Goal: Task Accomplishment & Management: Complete application form

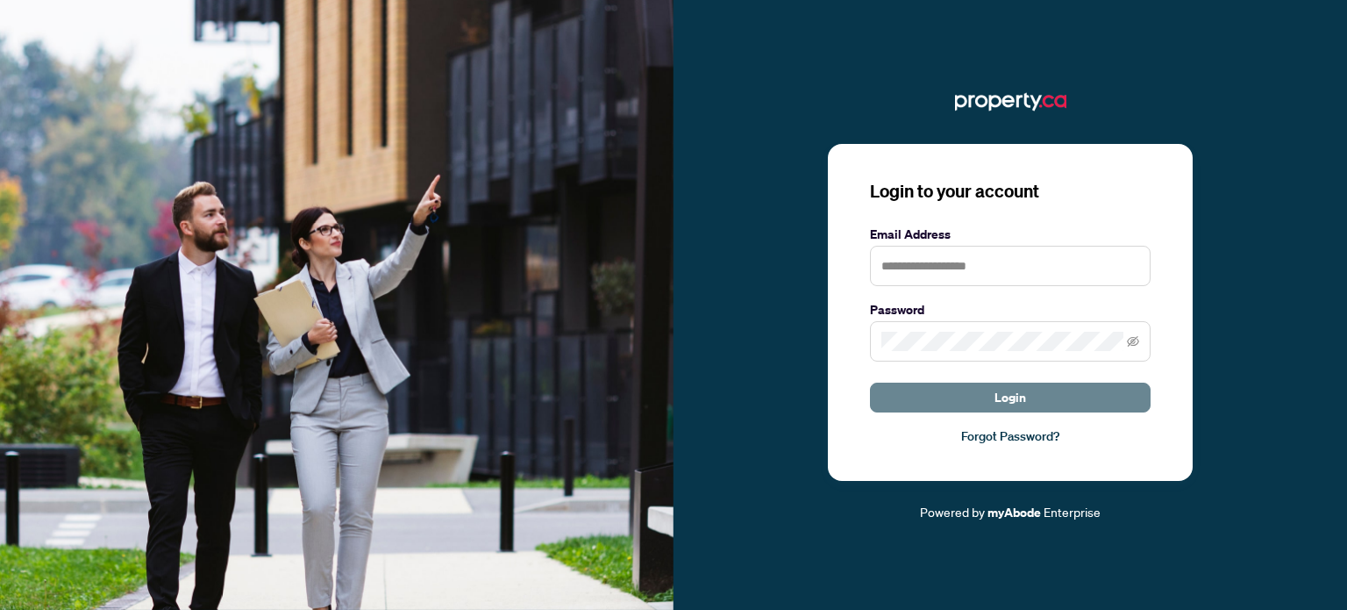
click at [1062, 394] on button "Login" at bounding box center [1010, 397] width 281 height 30
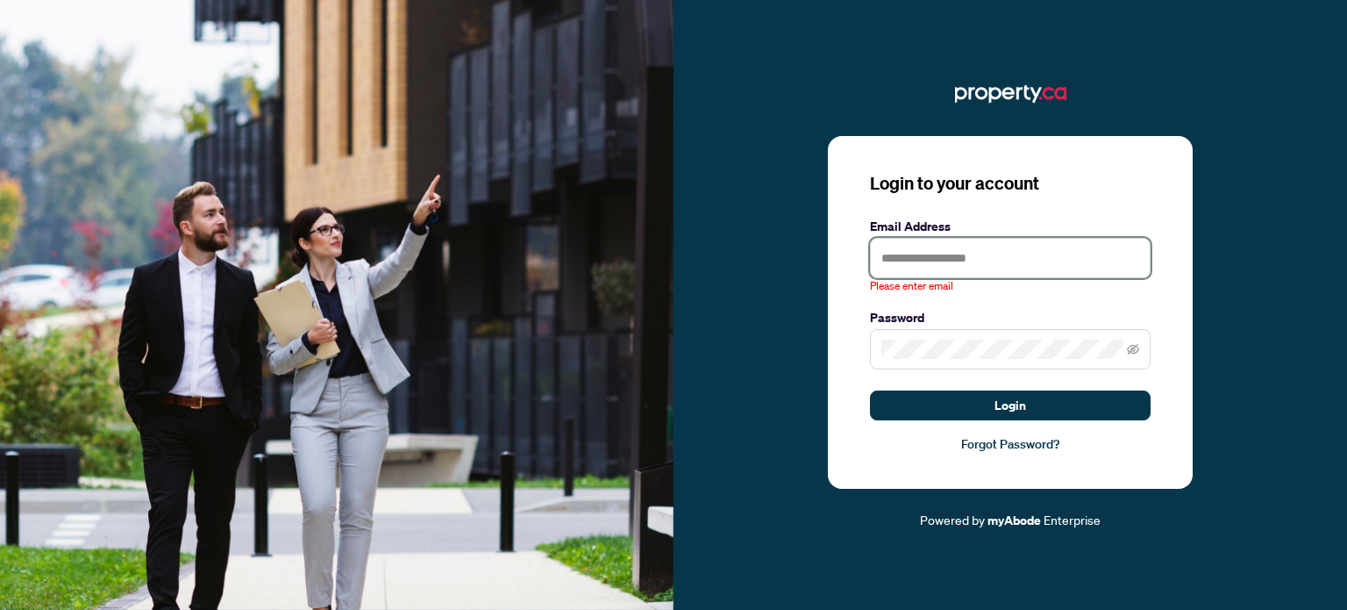
click at [914, 262] on input "text" at bounding box center [1010, 258] width 281 height 40
type input "**********"
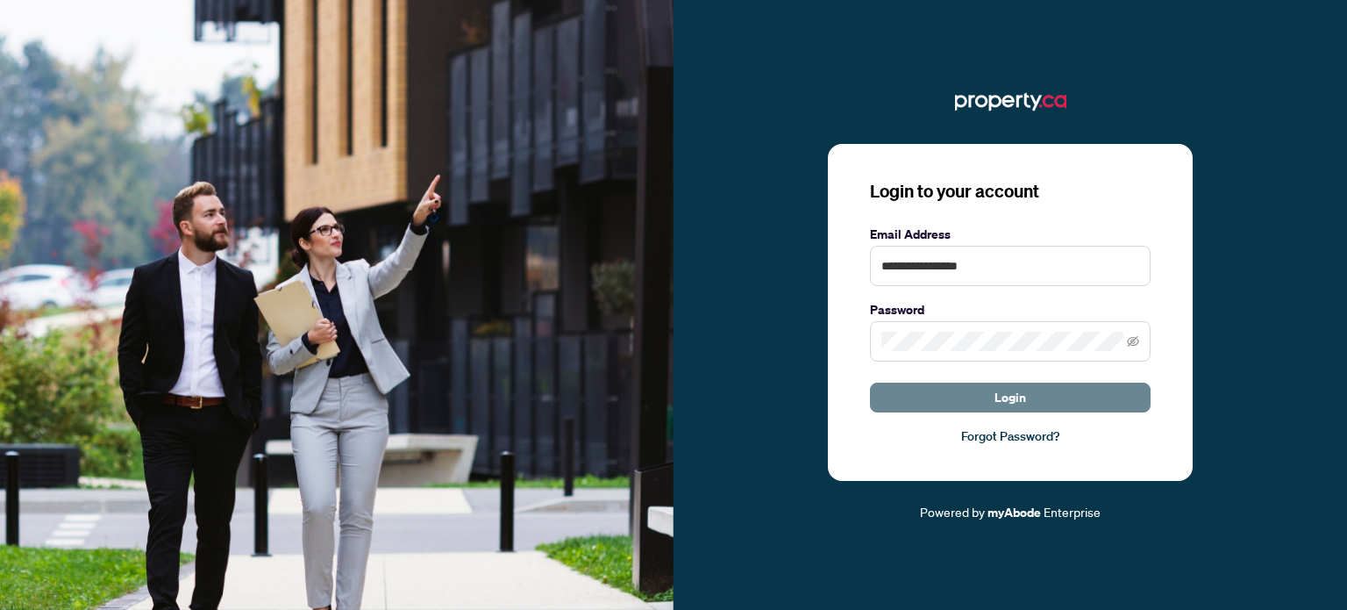
click at [996, 396] on span "Login" at bounding box center [1011, 397] width 32 height 28
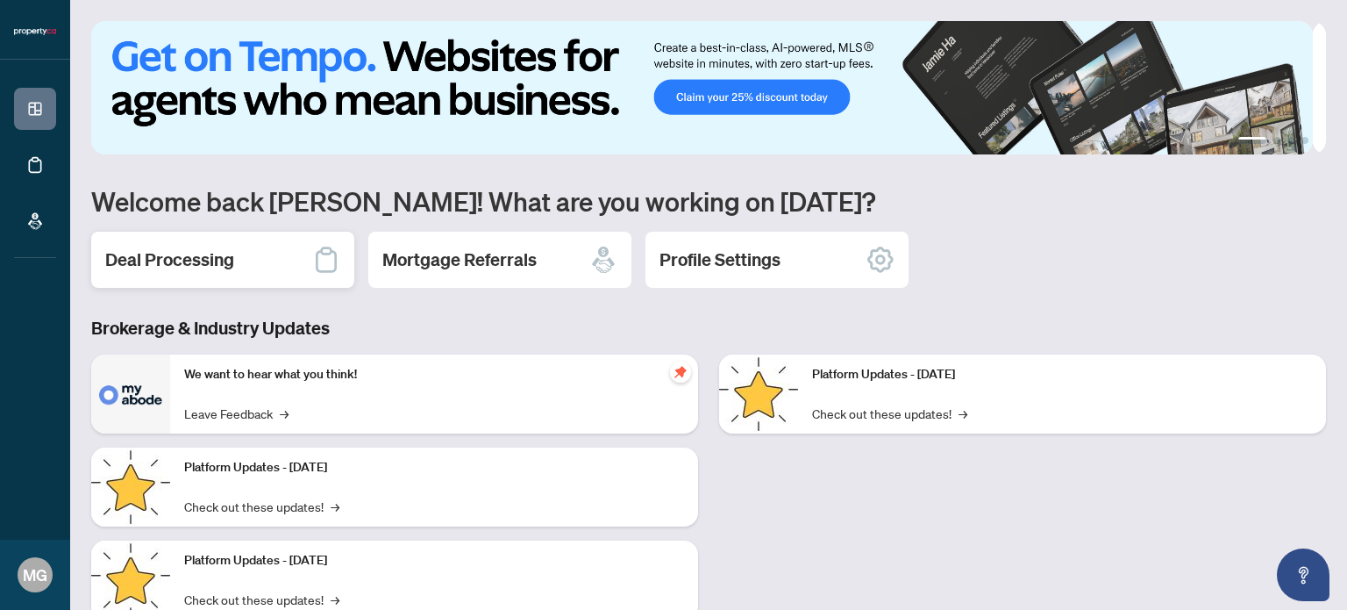
click at [174, 266] on h2 "Deal Processing" at bounding box center [169, 259] width 129 height 25
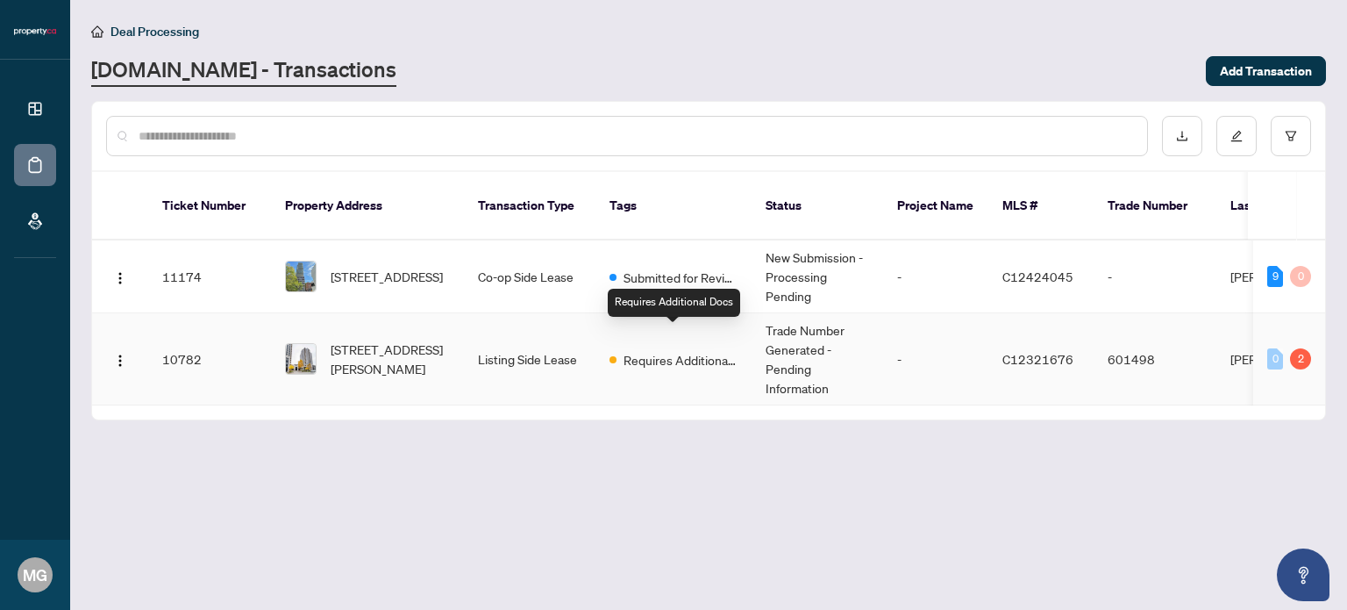
click at [656, 350] on span "Requires Additional Docs" at bounding box center [681, 359] width 114 height 19
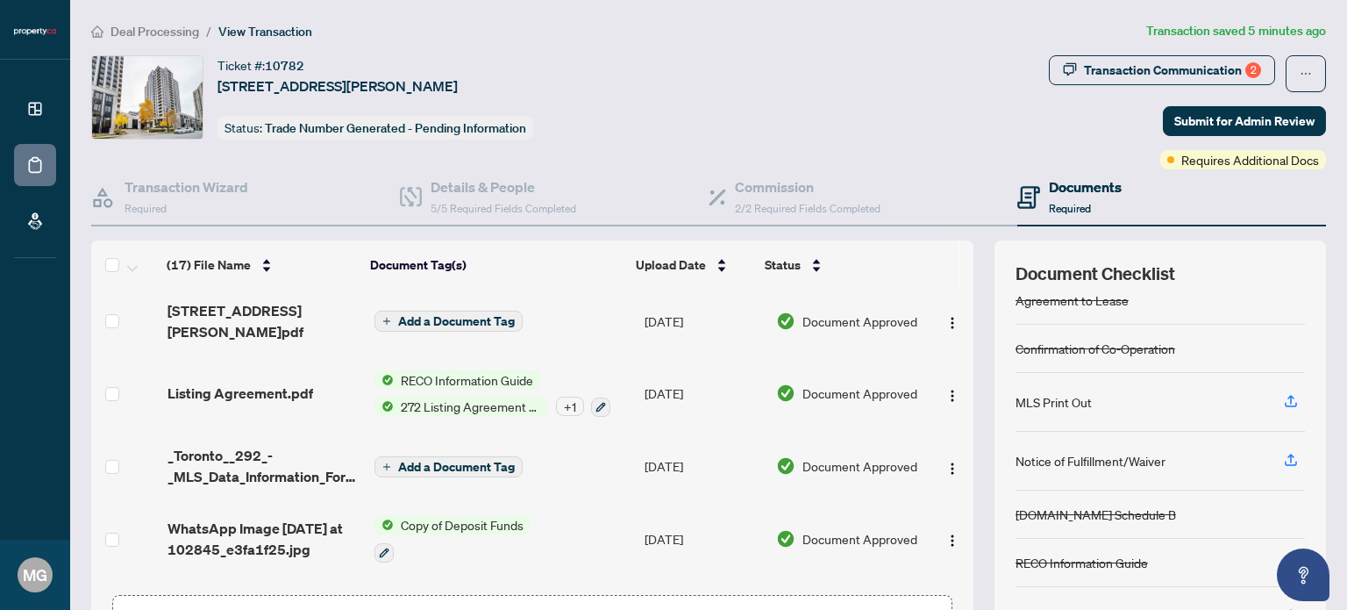
scroll to position [872, 0]
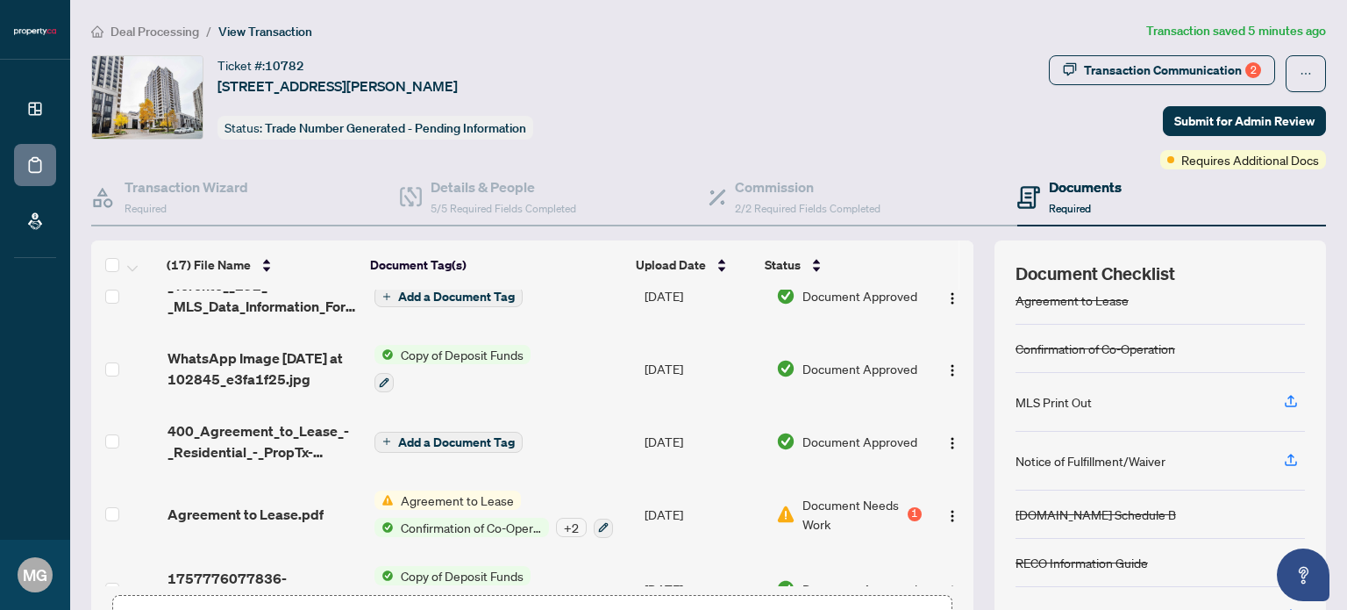
click at [908, 507] on div "1" at bounding box center [915, 514] width 14 height 14
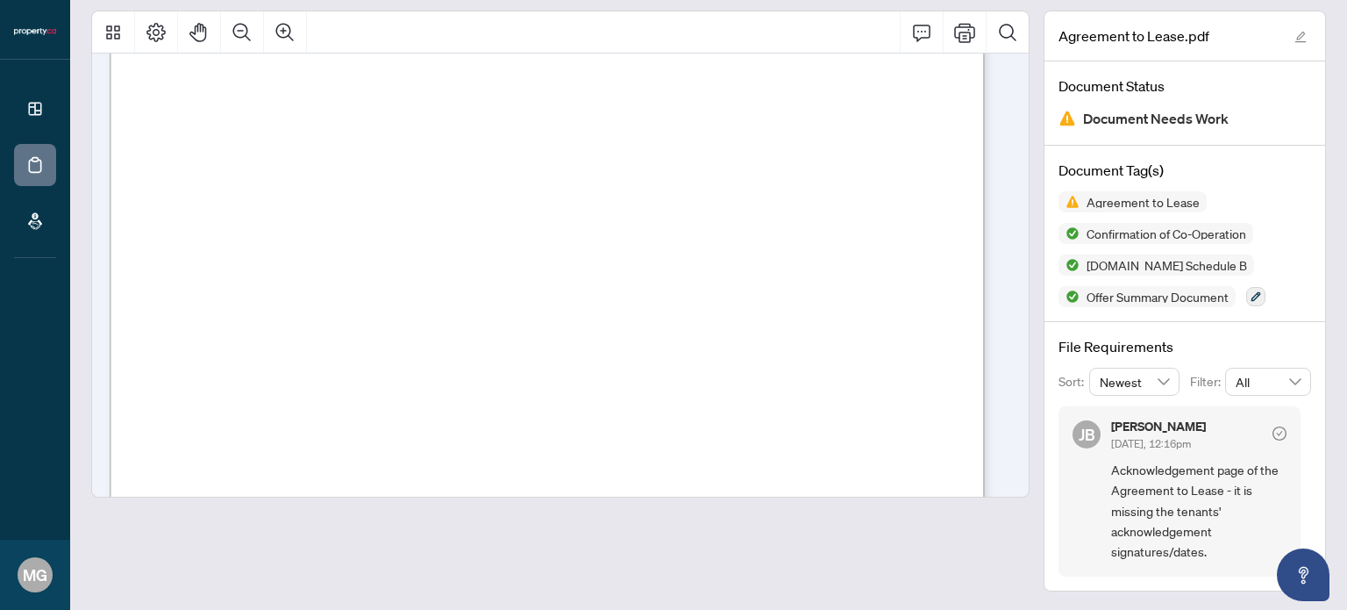
scroll to position [2281, 0]
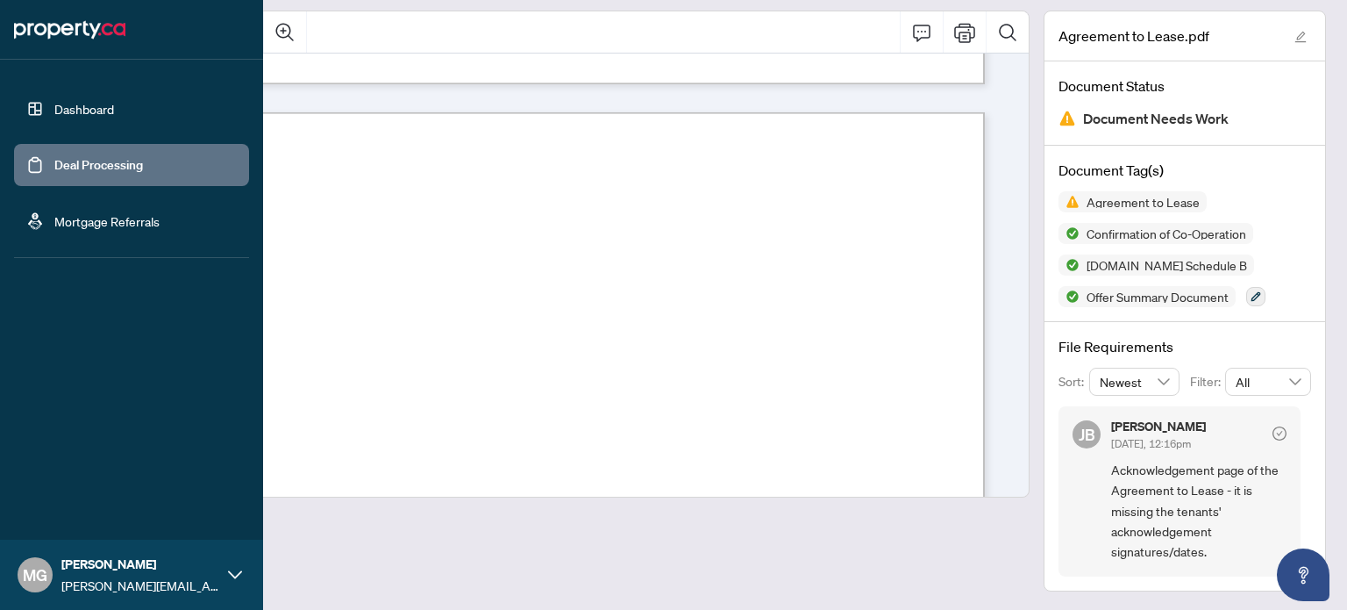
drag, startPoint x: 75, startPoint y: 157, endPoint x: 154, endPoint y: 189, distance: 86.2
click at [75, 157] on link "Deal Processing" at bounding box center [98, 165] width 89 height 16
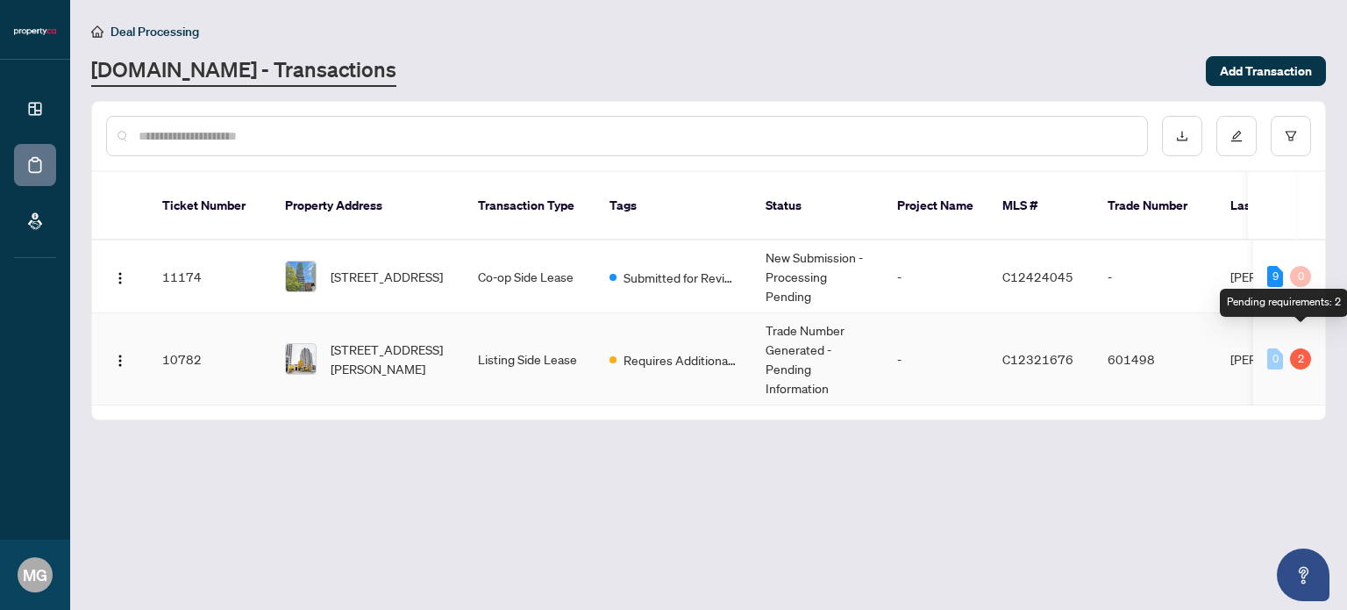
click at [1305, 348] on div "2" at bounding box center [1300, 358] width 21 height 21
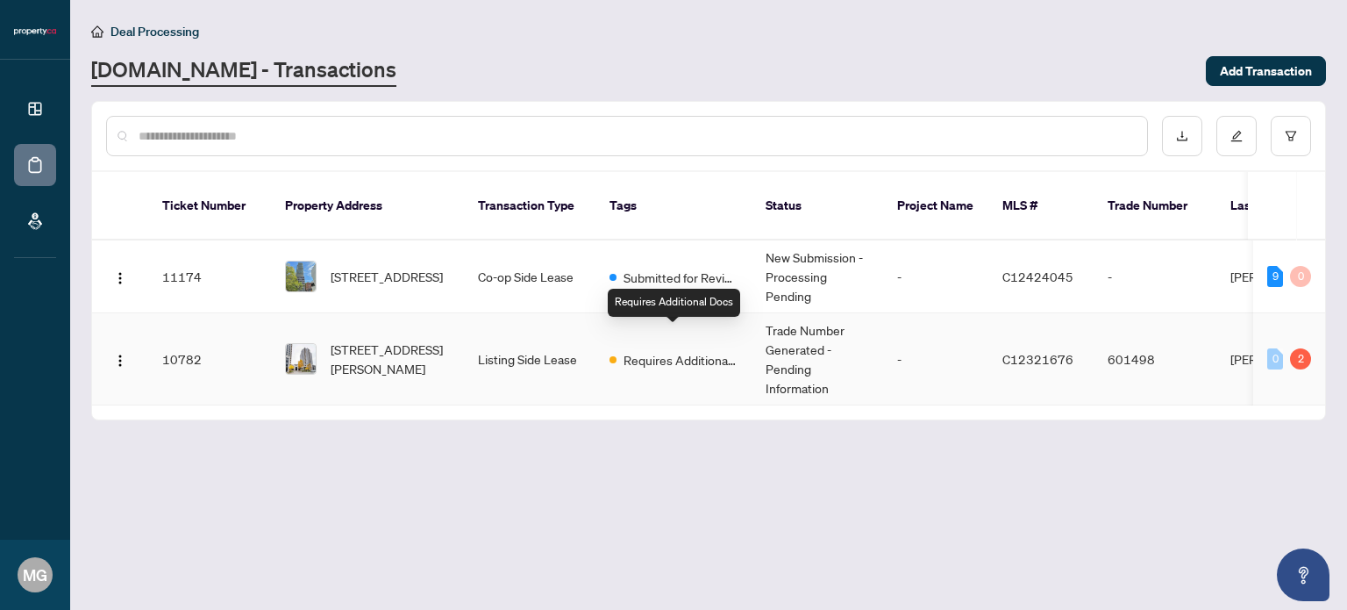
click at [667, 350] on span "Requires Additional Docs" at bounding box center [681, 359] width 114 height 19
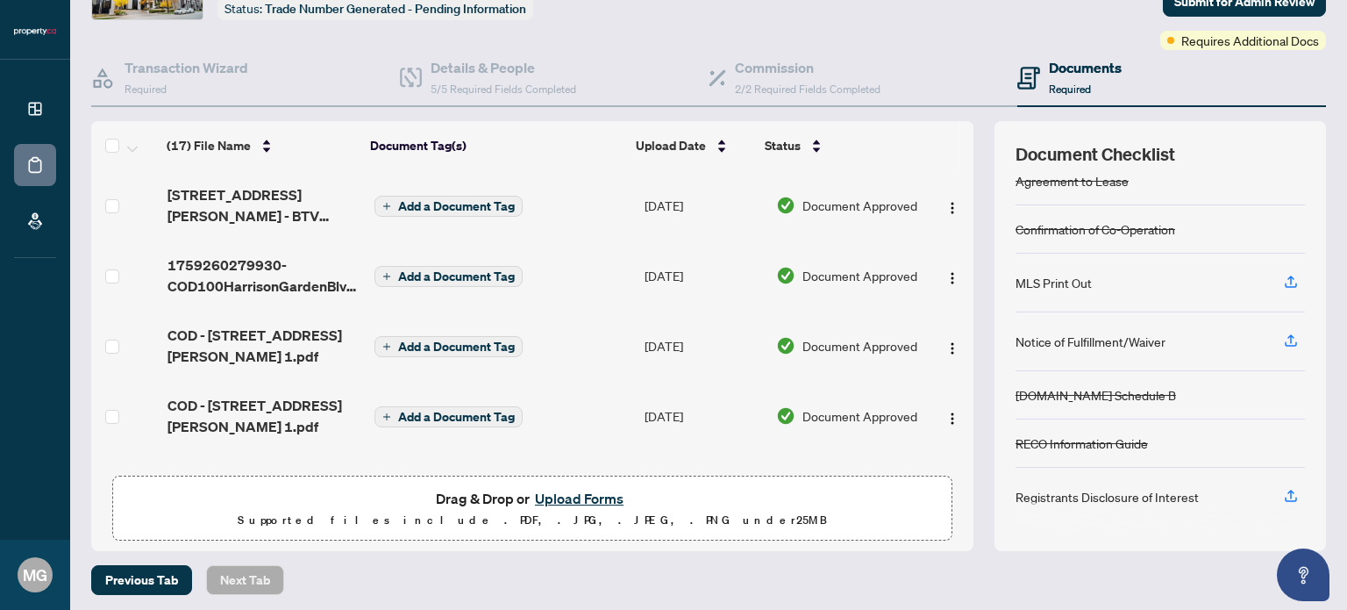
scroll to position [124, 0]
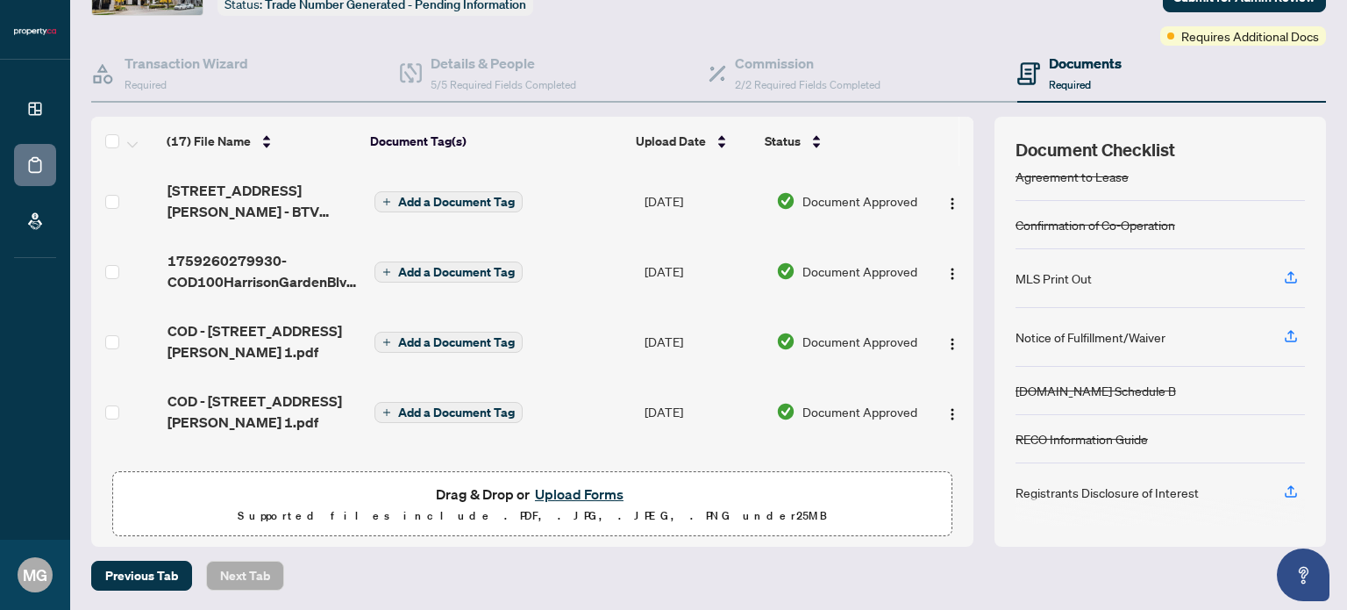
click at [575, 495] on button "Upload Forms" at bounding box center [579, 493] width 99 height 23
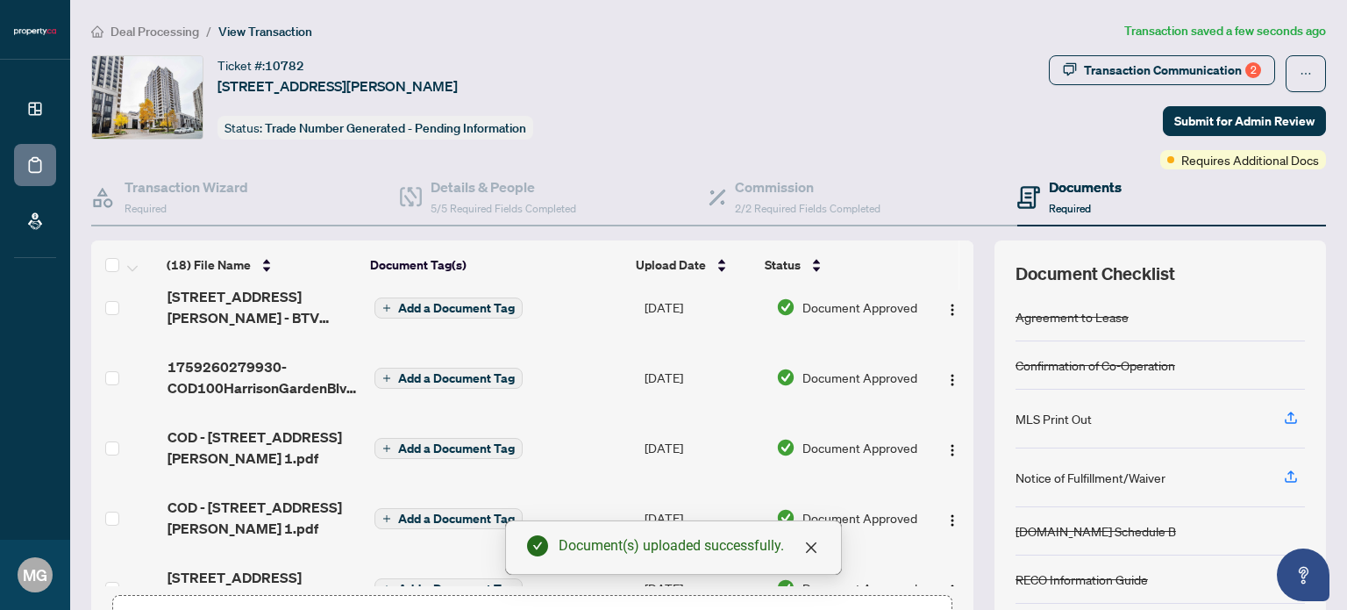
scroll to position [0, 0]
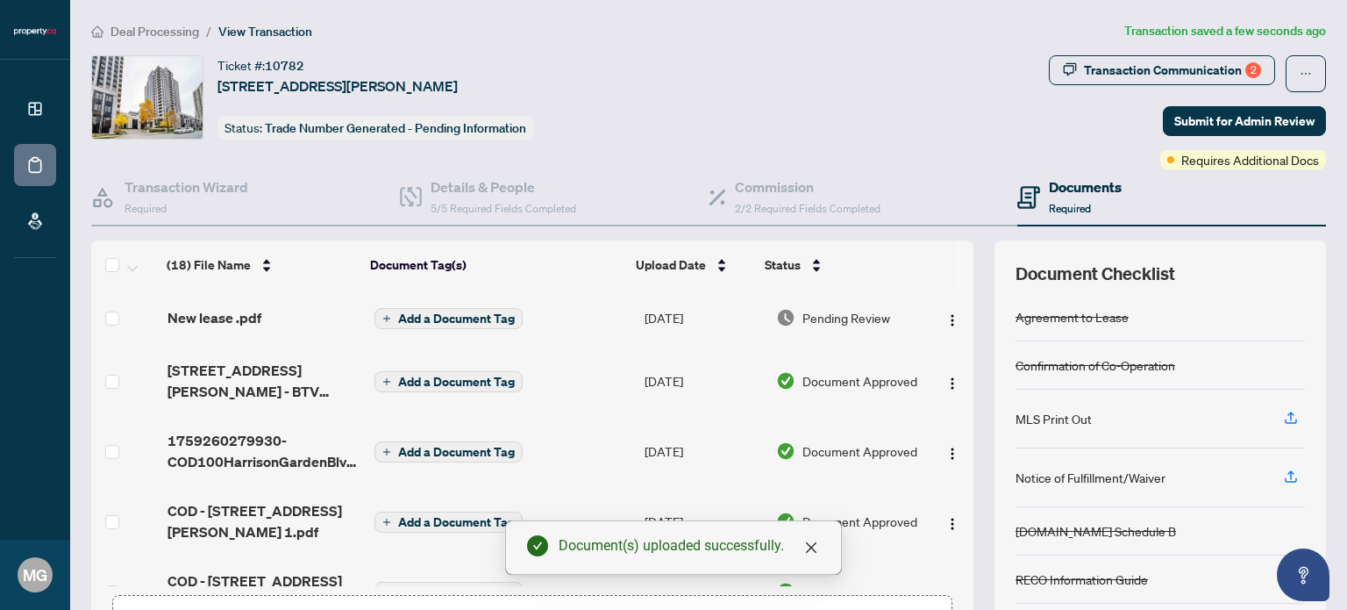
click at [406, 323] on span "Add a Document Tag" at bounding box center [456, 318] width 117 height 12
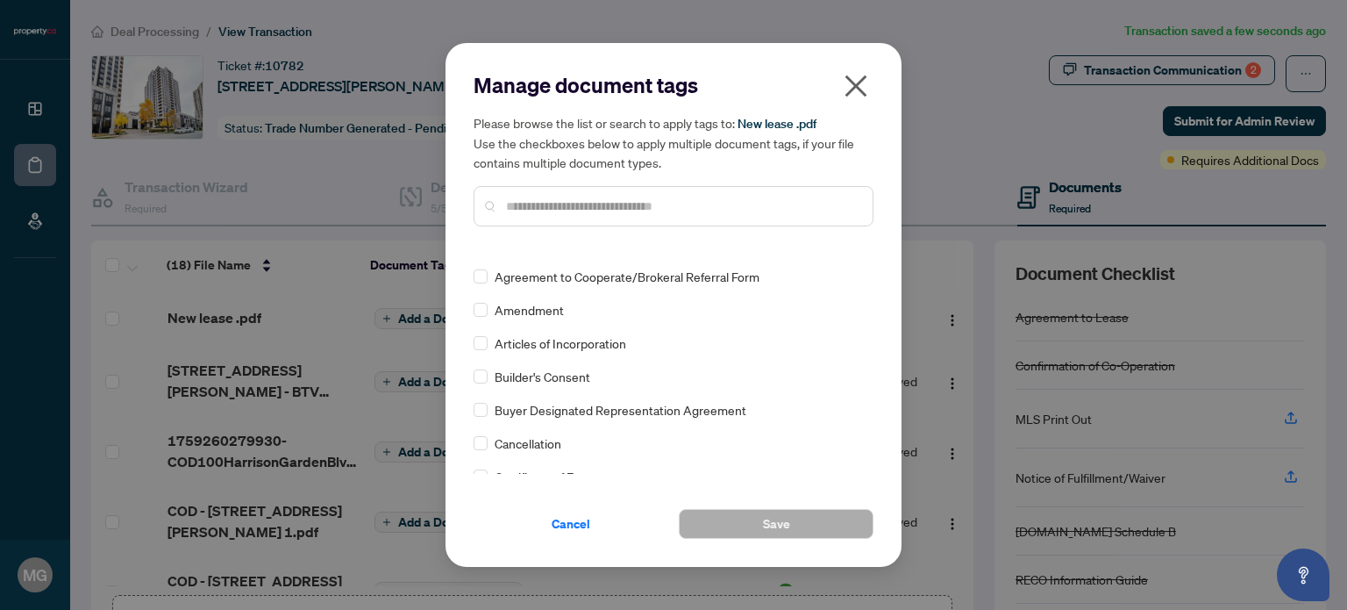
scroll to position [351, 0]
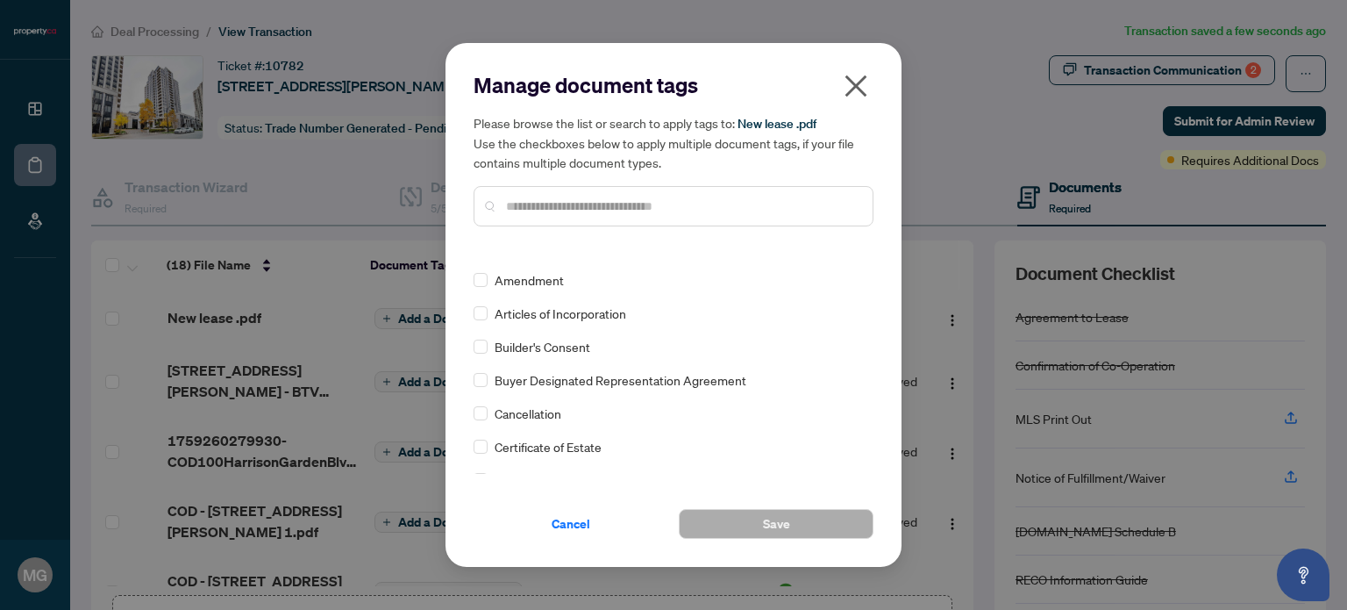
click at [526, 210] on input "text" at bounding box center [682, 205] width 353 height 19
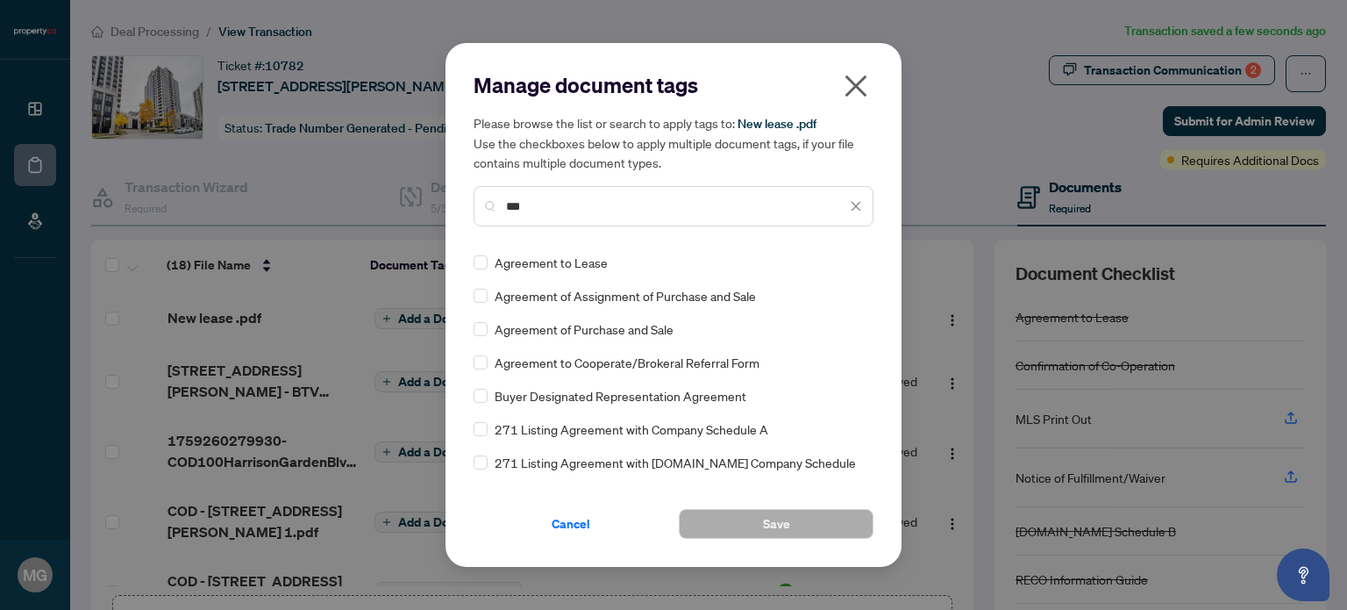
scroll to position [0, 0]
type input "***"
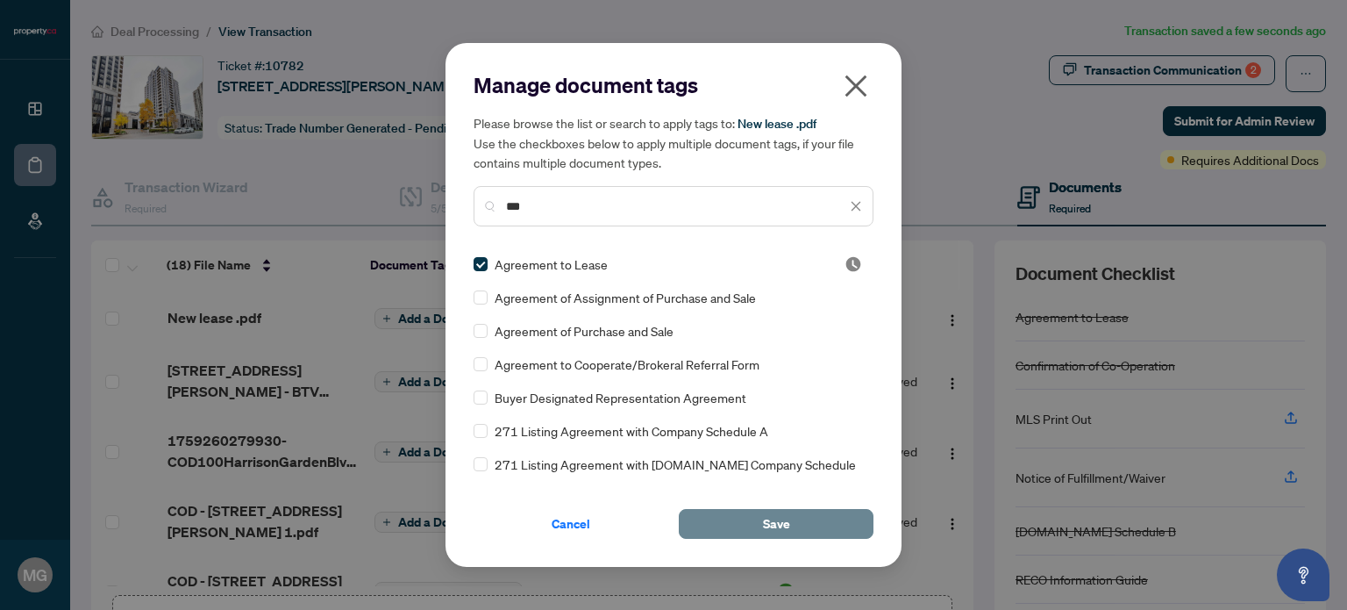
click at [807, 518] on button "Save" at bounding box center [776, 524] width 195 height 30
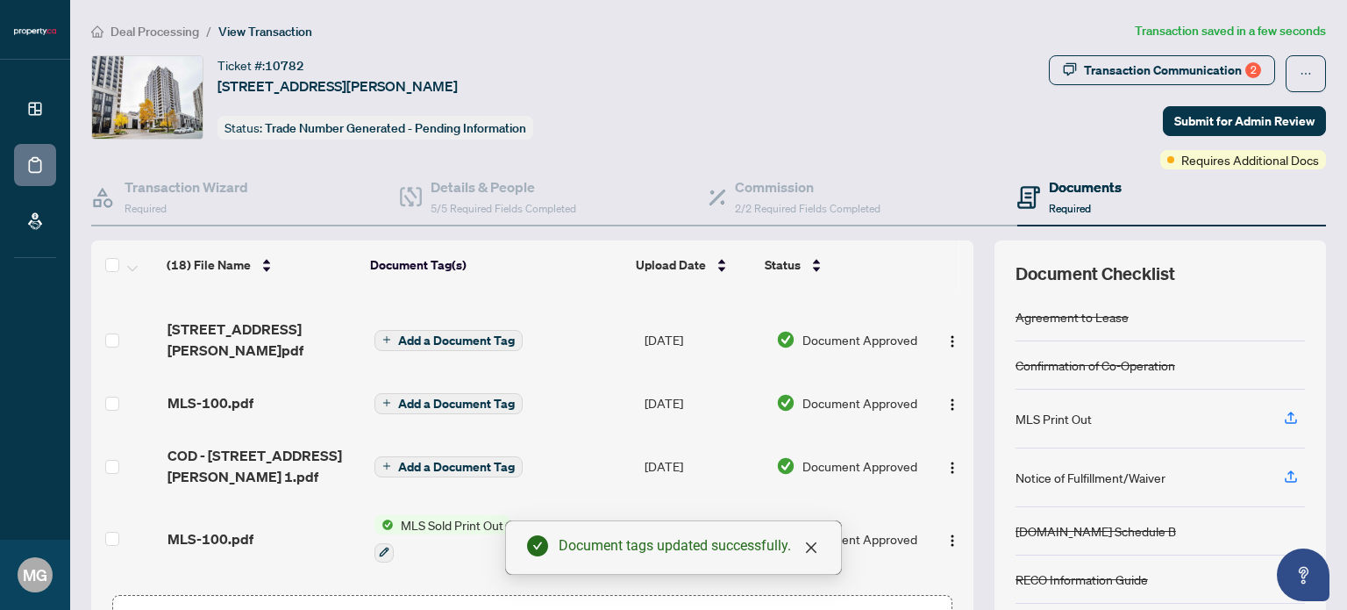
scroll to position [333, 0]
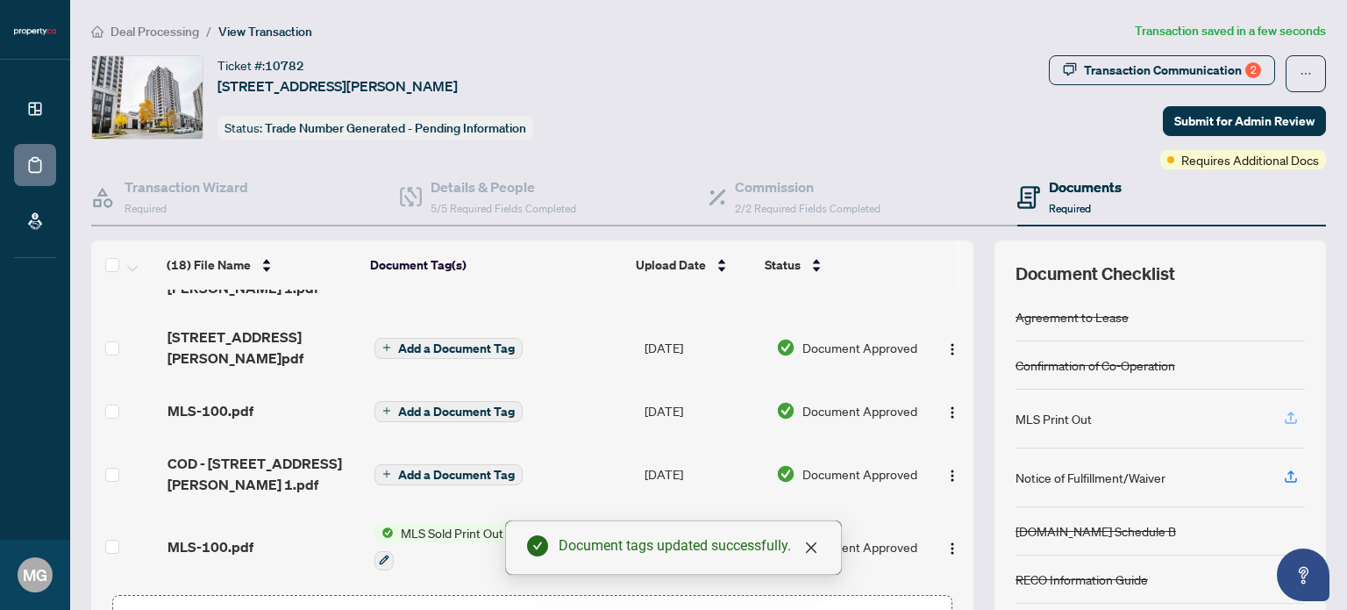
click at [1283, 418] on icon "button" at bounding box center [1291, 418] width 16 height 16
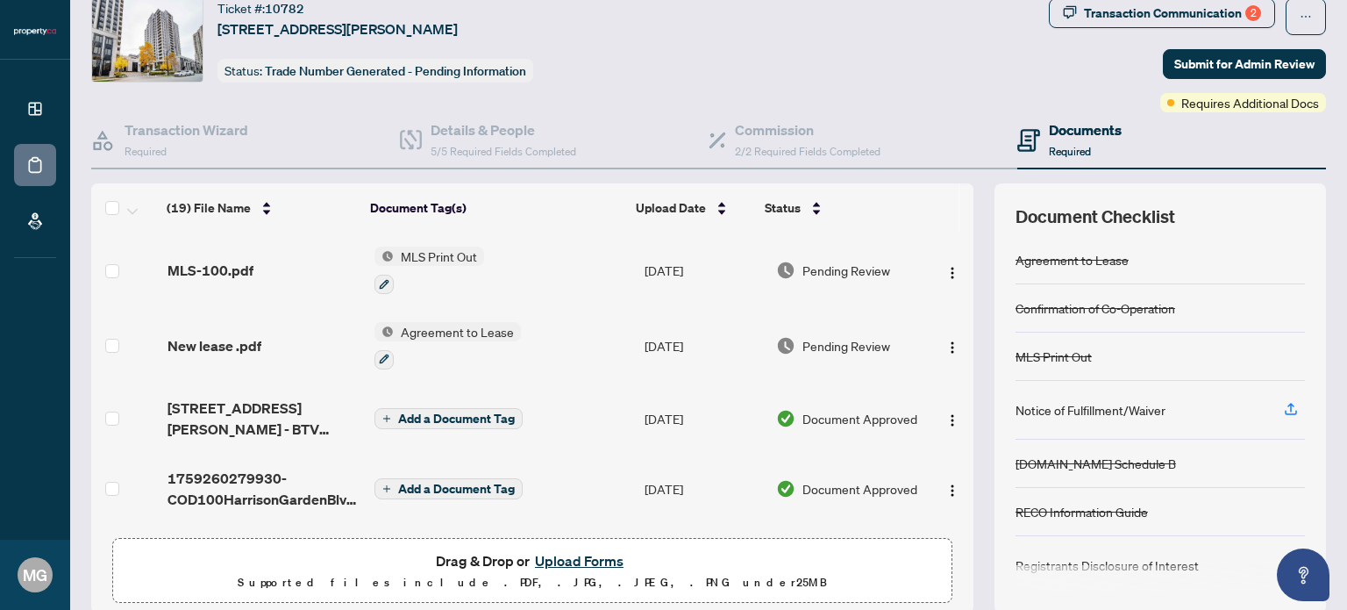
scroll to position [0, 0]
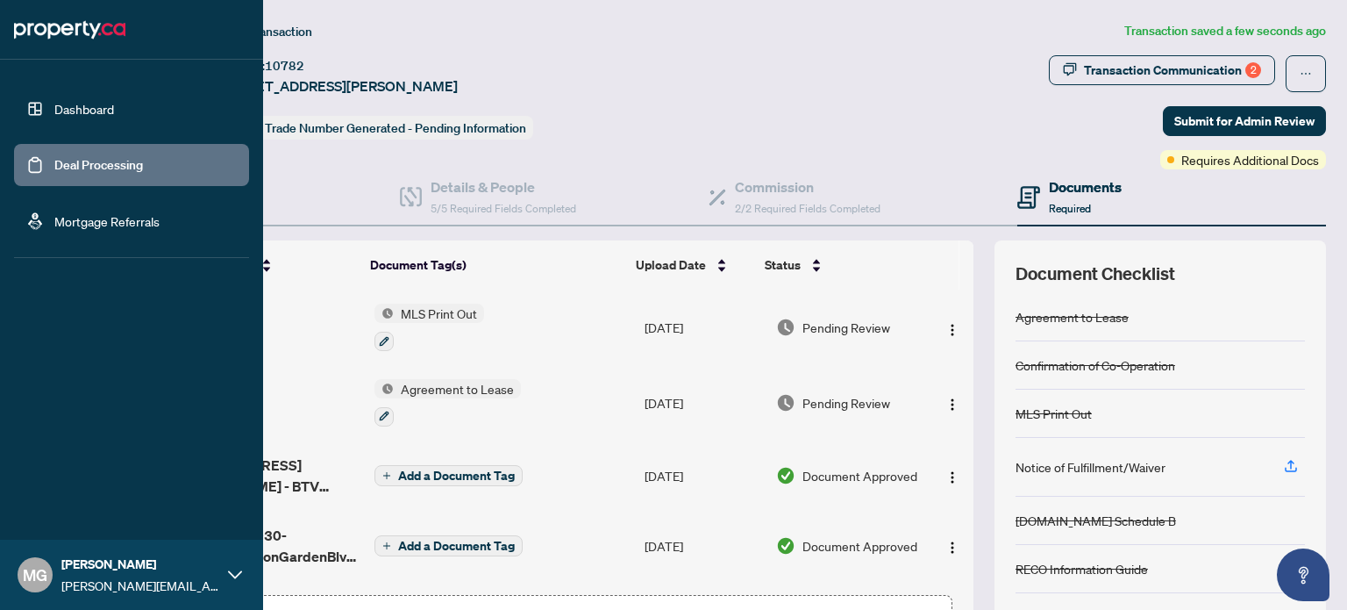
click at [84, 163] on link "Deal Processing" at bounding box center [98, 165] width 89 height 16
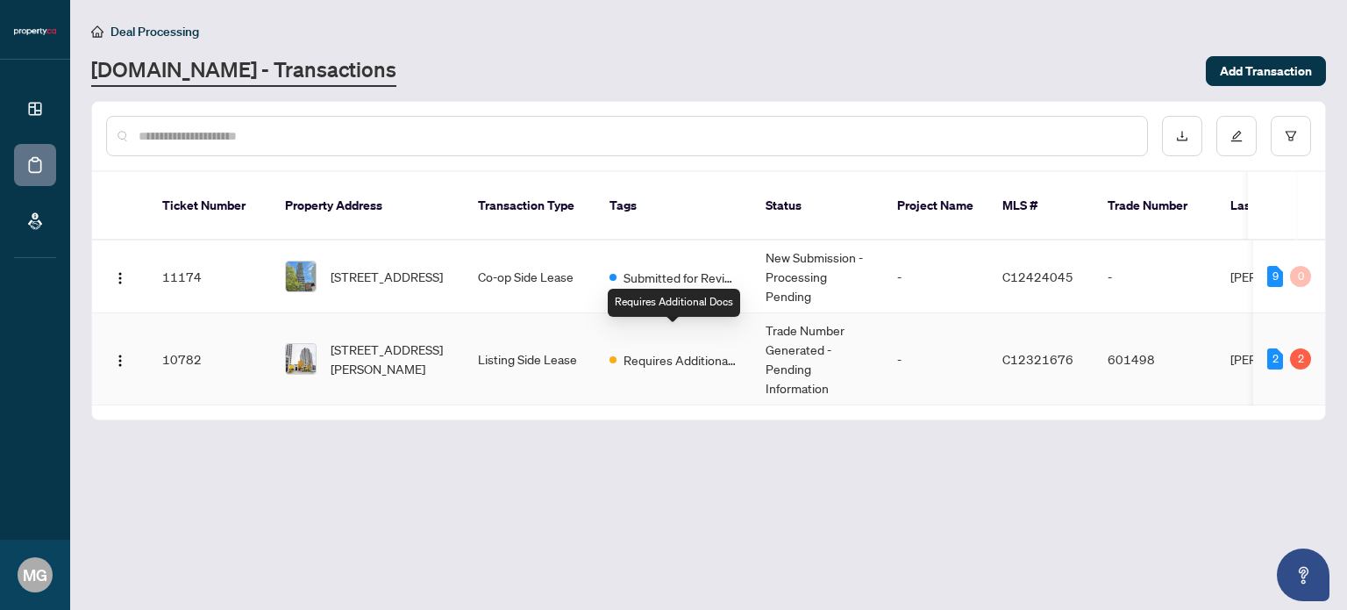
drag, startPoint x: 644, startPoint y: 336, endPoint x: 663, endPoint y: 355, distance: 27.3
click at [644, 350] on span "Requires Additional Docs" at bounding box center [681, 359] width 114 height 19
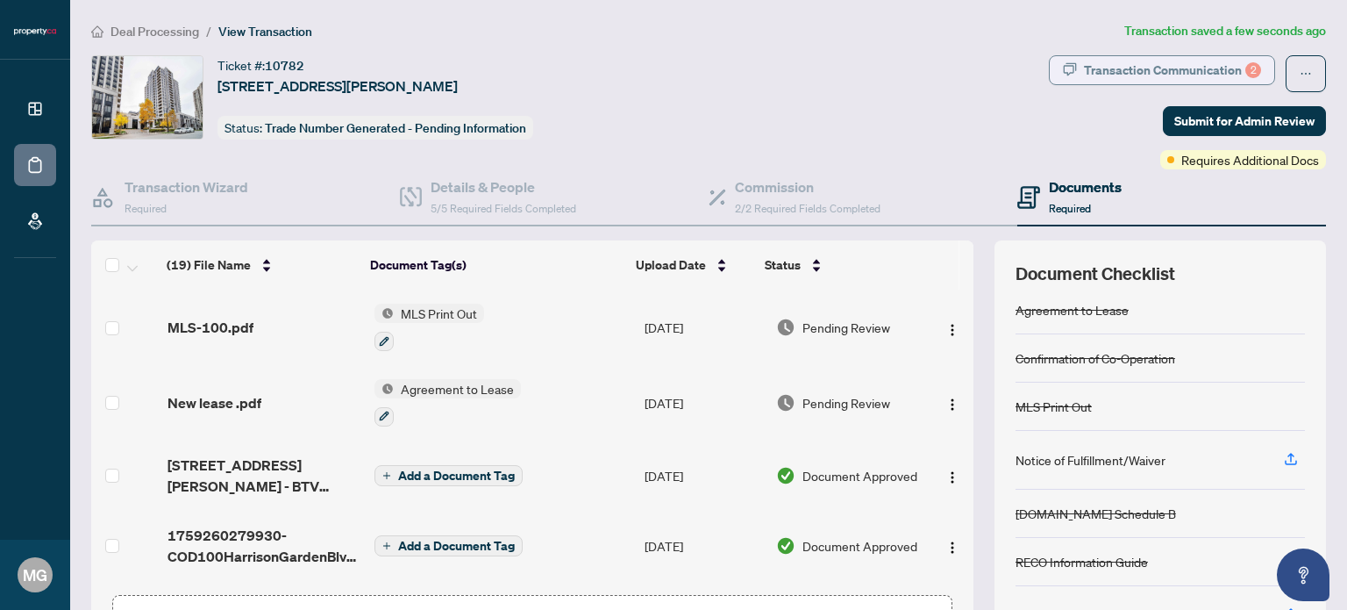
click at [1184, 76] on div "Transaction Communication 2" at bounding box center [1172, 70] width 177 height 28
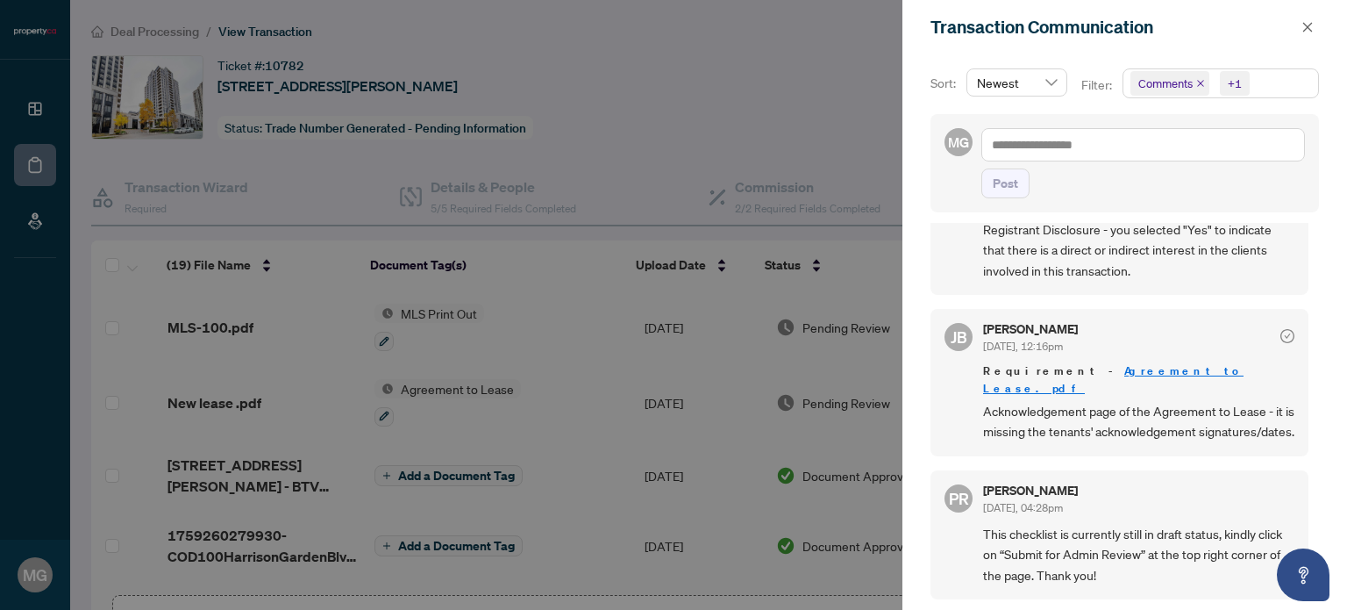
scroll to position [712, 0]
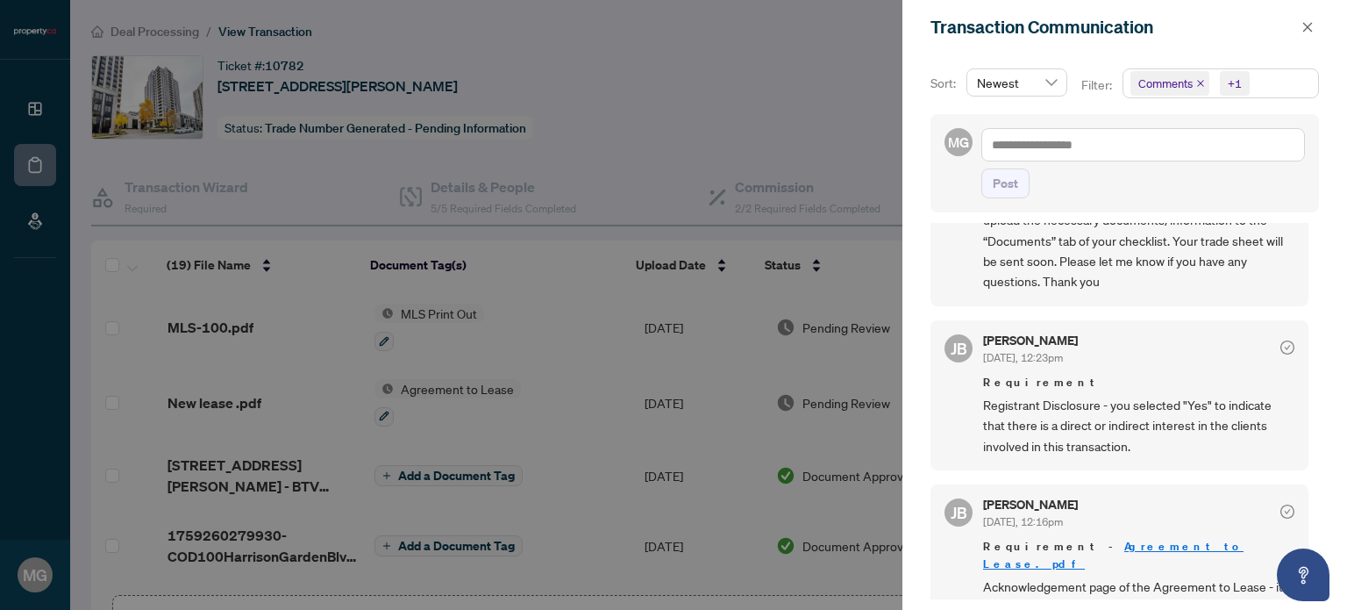
click at [1281, 346] on icon "check-circle" at bounding box center [1288, 347] width 14 height 14
click at [239, 175] on div at bounding box center [673, 305] width 1347 height 610
click at [211, 180] on div at bounding box center [673, 305] width 1347 height 610
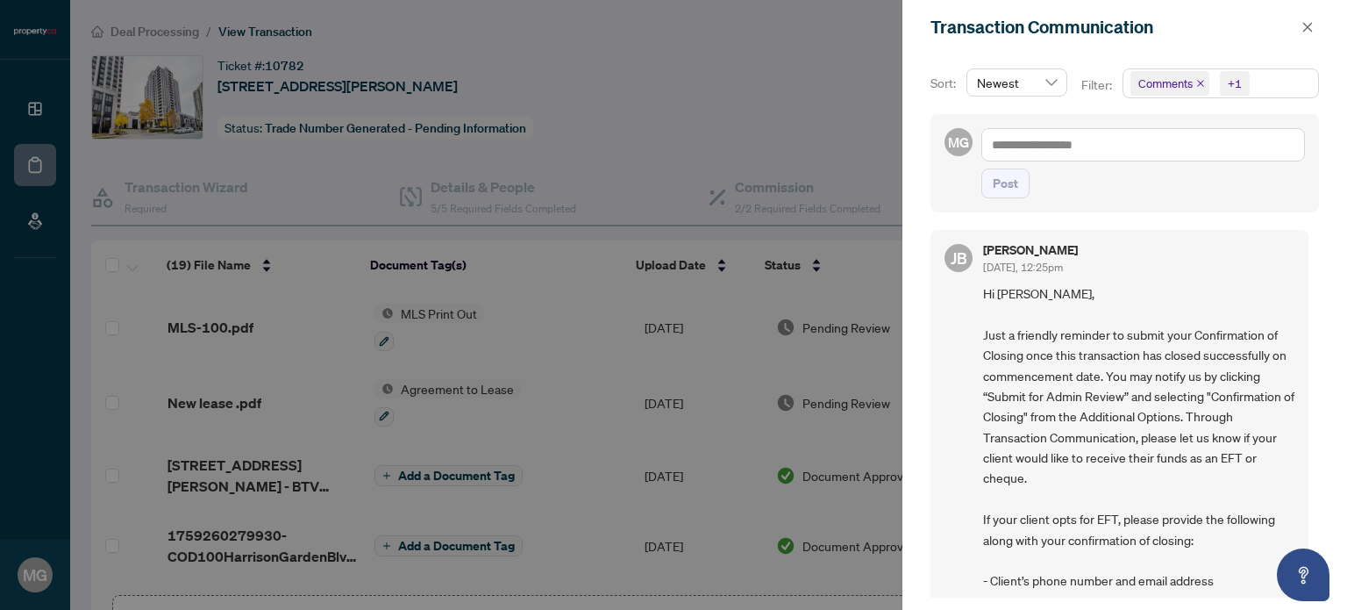
scroll to position [0, 0]
click at [584, 62] on div at bounding box center [673, 305] width 1347 height 610
click at [660, 91] on div at bounding box center [673, 305] width 1347 height 610
click at [1308, 25] on icon "close" at bounding box center [1308, 27] width 12 height 12
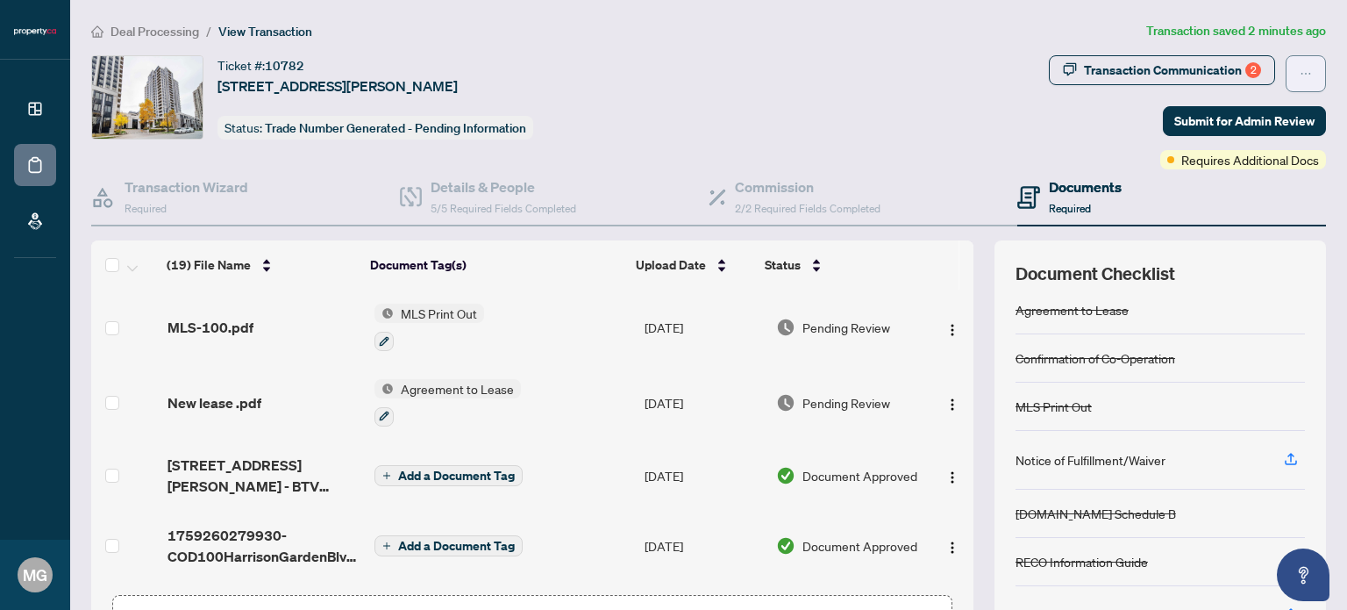
click at [1300, 71] on icon "ellipsis" at bounding box center [1306, 74] width 12 height 12
click at [934, 82] on div "Ticket #: 10782 521-100 Harrison Garden Blvd, Toronto, Ontario M2N 7C2, Canada …" at bounding box center [566, 97] width 951 height 84
click at [136, 184] on h4 "Transaction Wizard" at bounding box center [187, 186] width 124 height 21
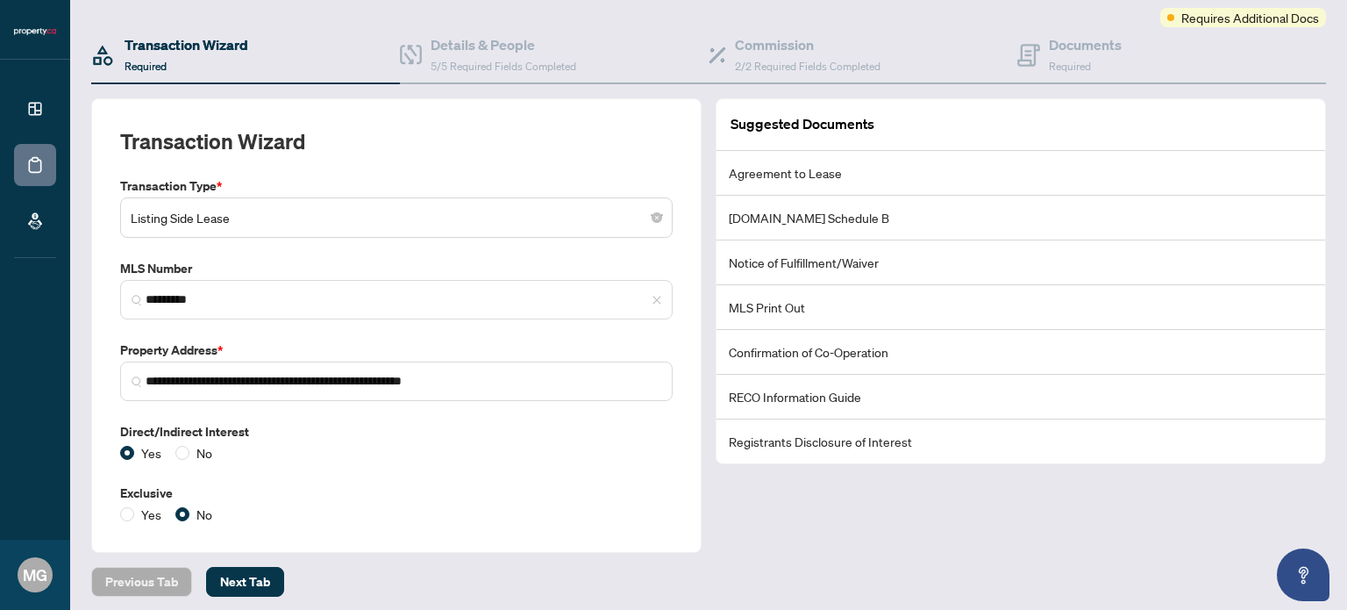
scroll to position [147, 0]
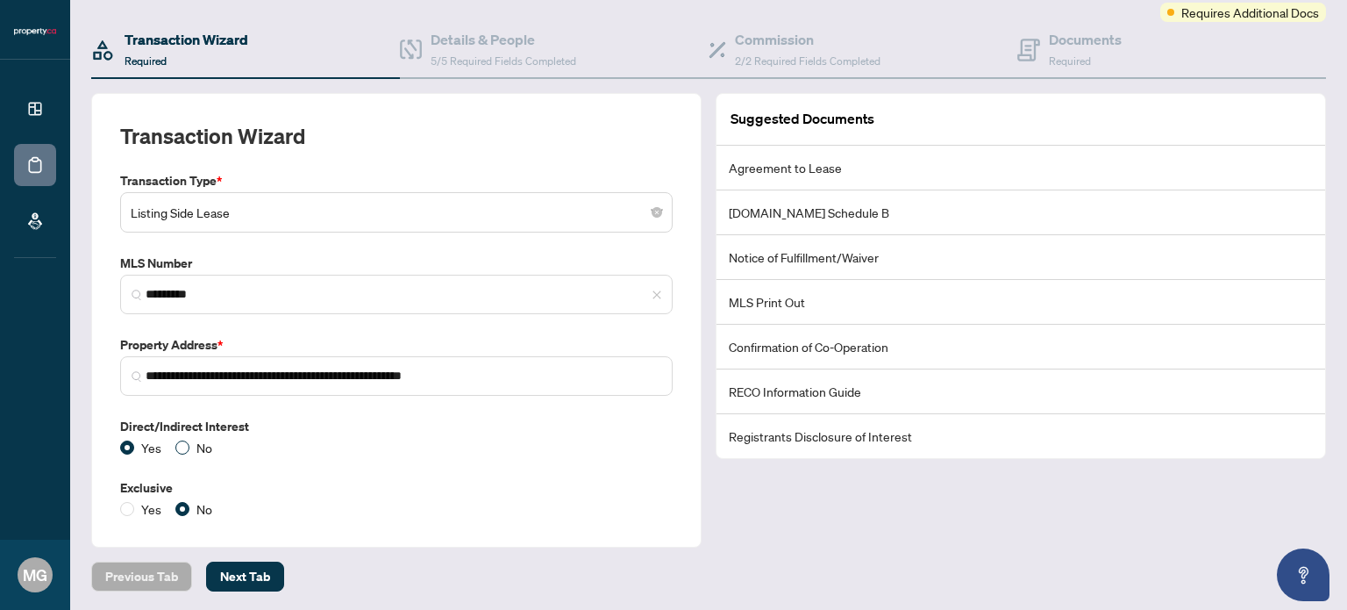
click at [189, 446] on span "No" at bounding box center [204, 447] width 30 height 19
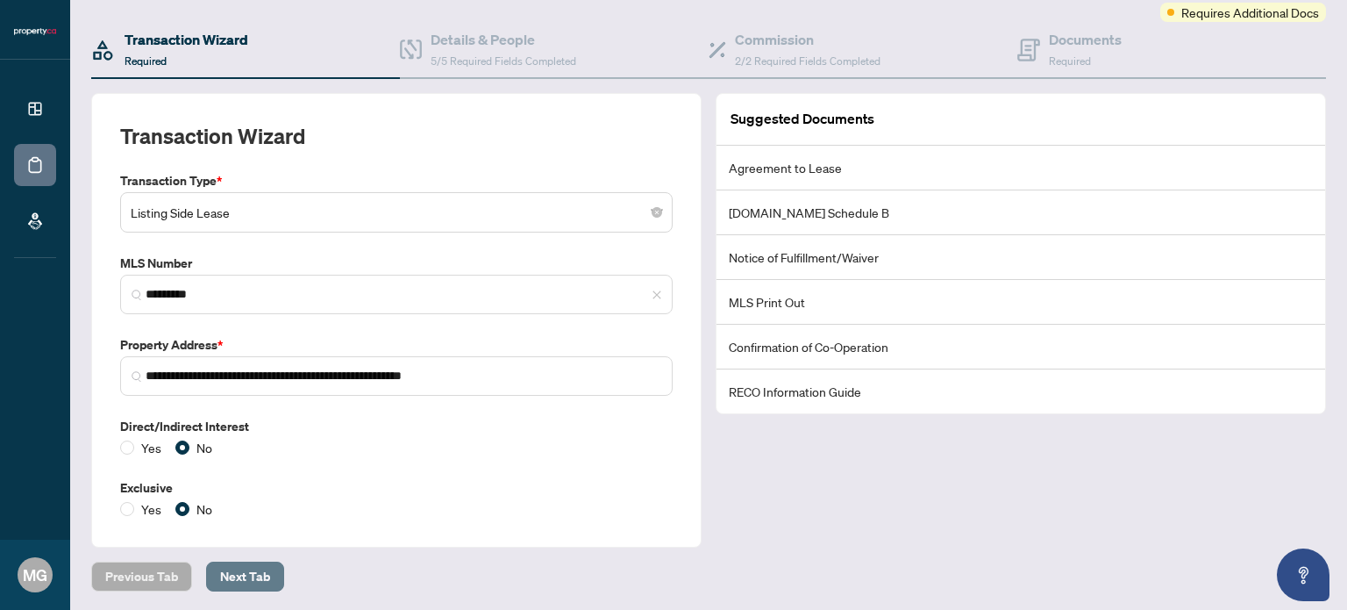
click at [244, 577] on span "Next Tab" at bounding box center [245, 576] width 50 height 28
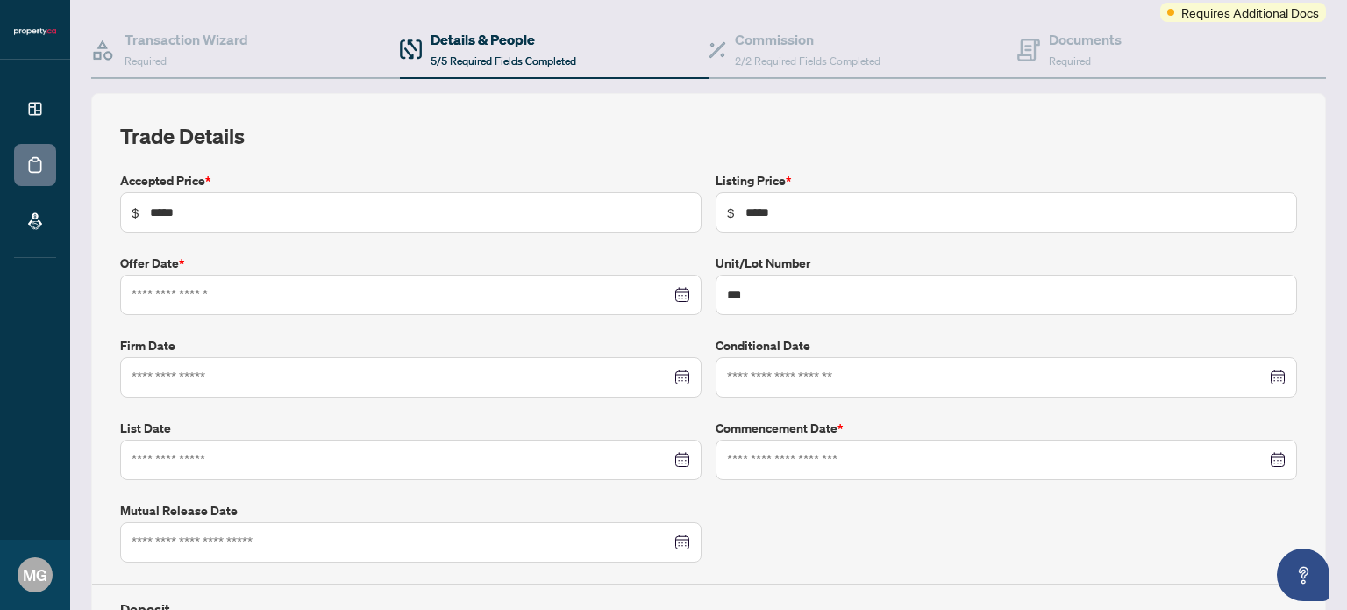
type input "**********"
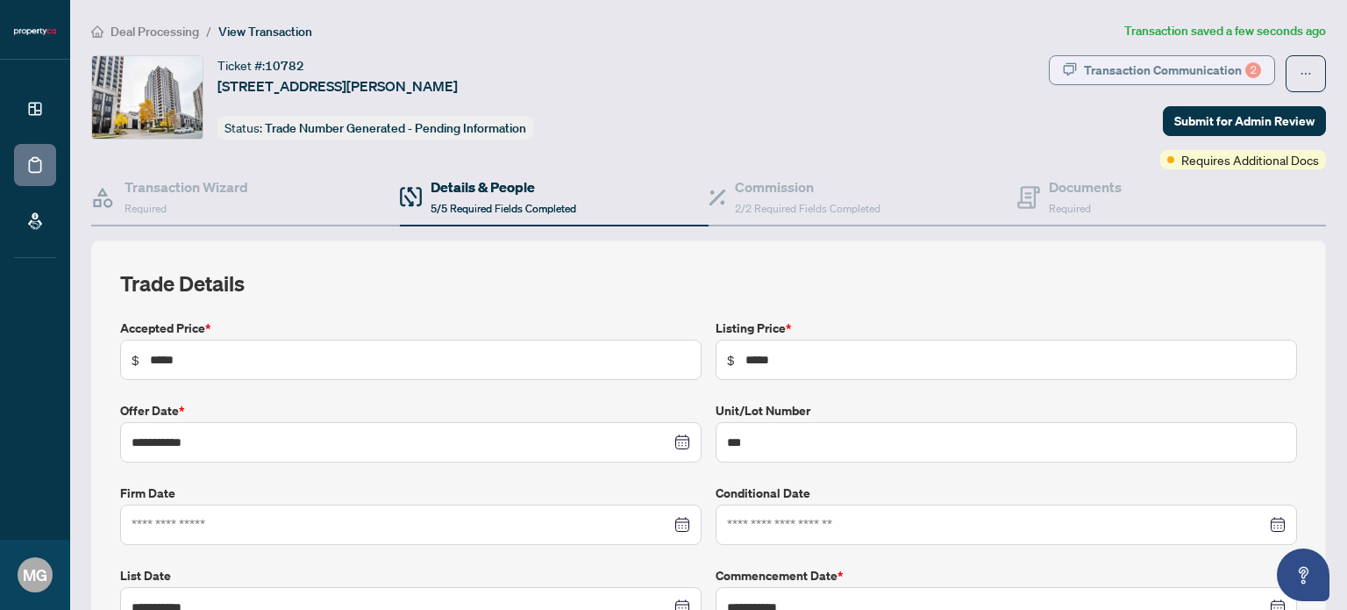
click at [1195, 72] on div "Transaction Communication 2" at bounding box center [1172, 70] width 177 height 28
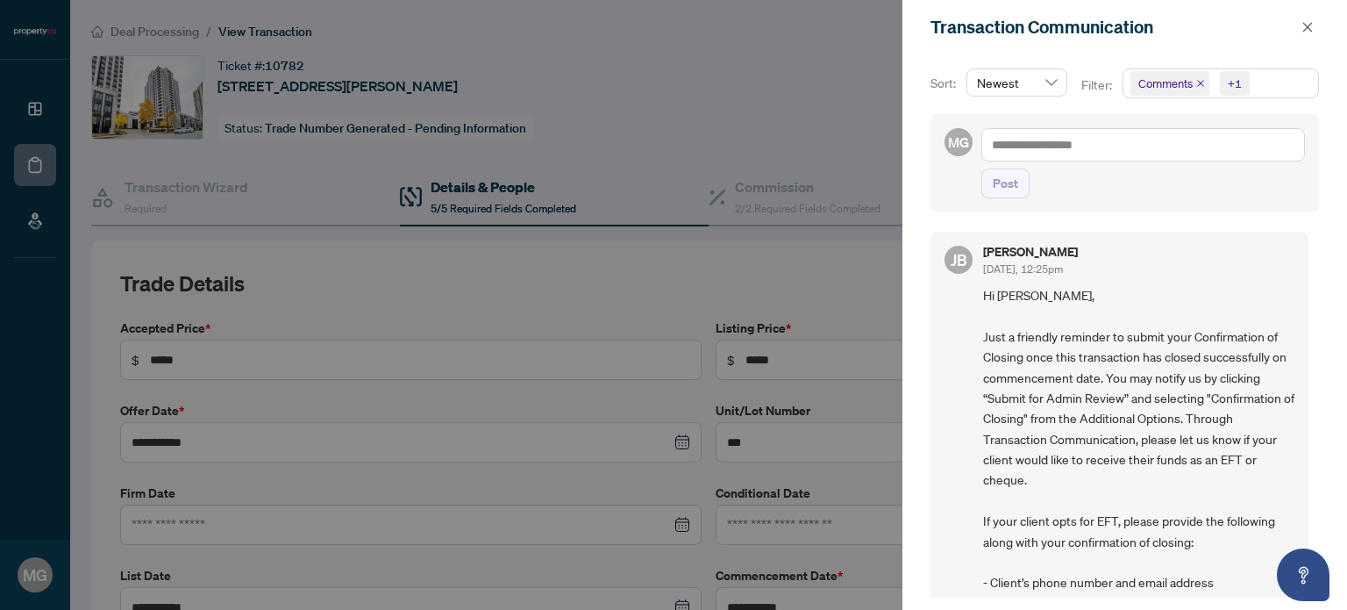
click at [705, 69] on div at bounding box center [673, 305] width 1347 height 610
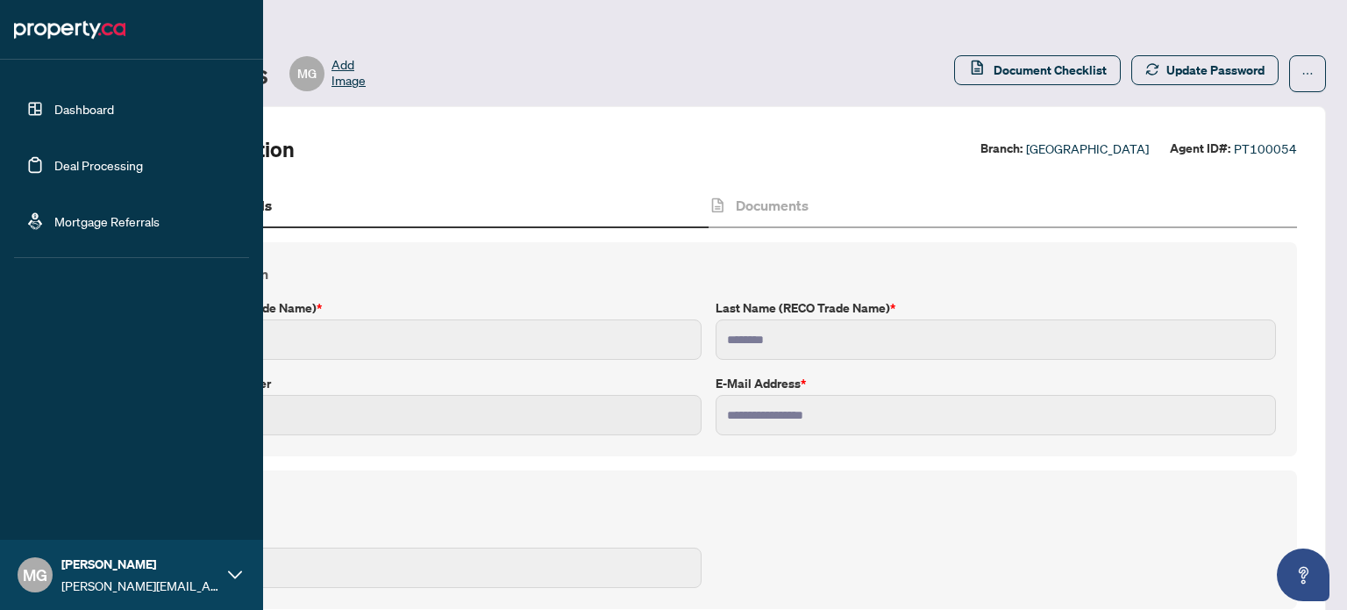
click at [91, 161] on link "Deal Processing" at bounding box center [98, 165] width 89 height 16
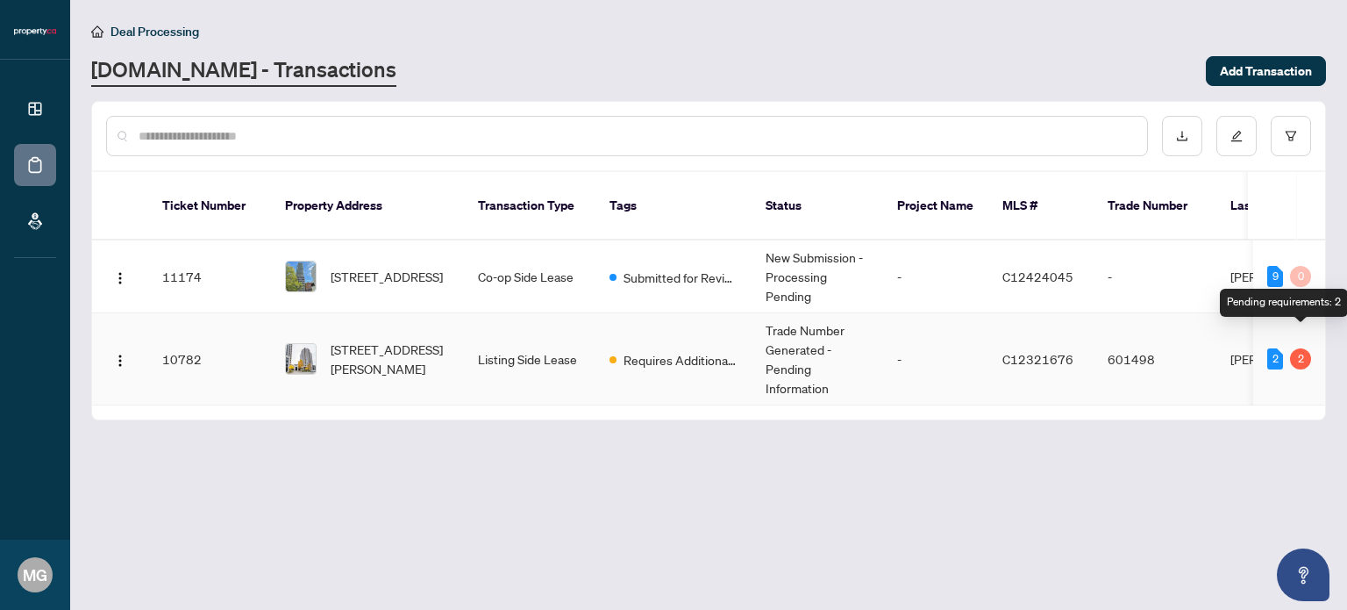
click at [1302, 348] on div "2" at bounding box center [1300, 358] width 21 height 21
click at [1279, 348] on div "2" at bounding box center [1275, 358] width 16 height 21
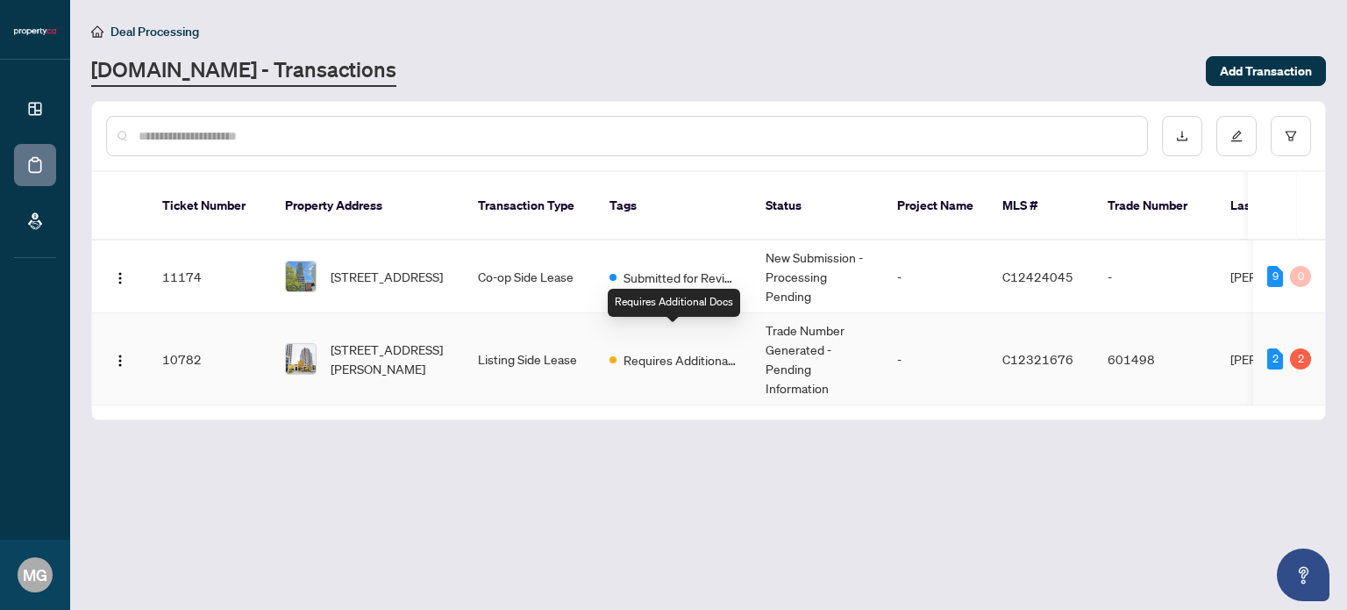
click at [660, 350] on span "Requires Additional Docs" at bounding box center [681, 359] width 114 height 19
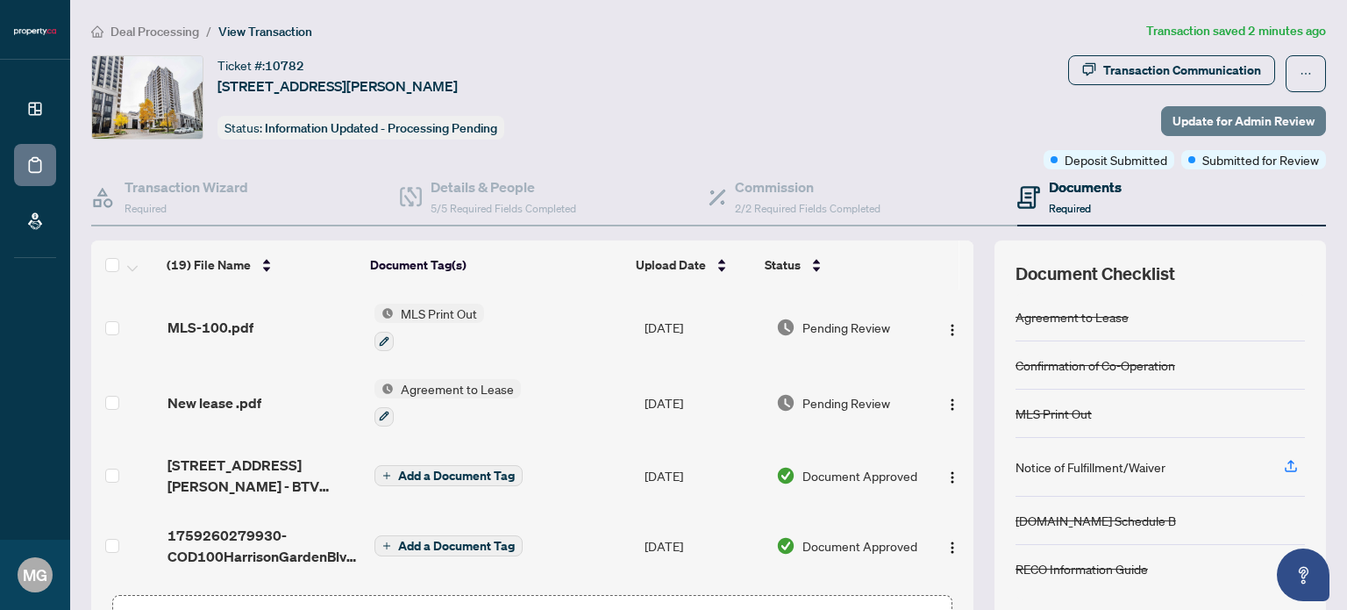
click at [1203, 120] on span "Update for Admin Review" at bounding box center [1244, 121] width 142 height 28
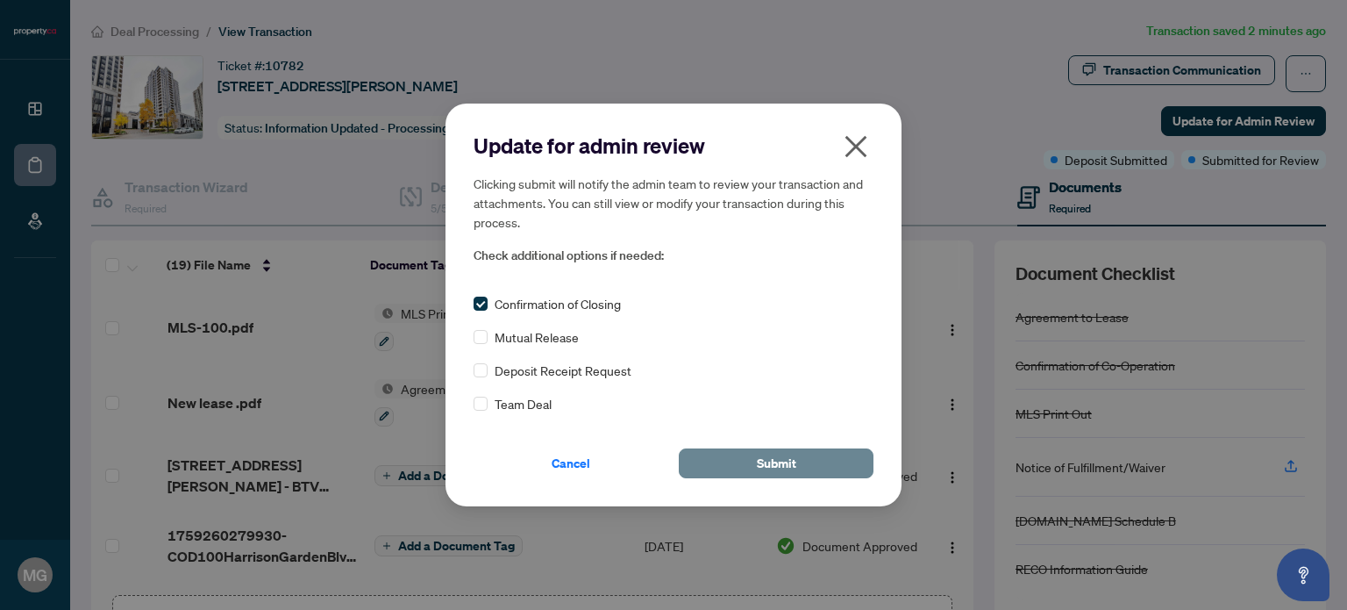
click at [794, 462] on button "Submit" at bounding box center [776, 463] width 195 height 30
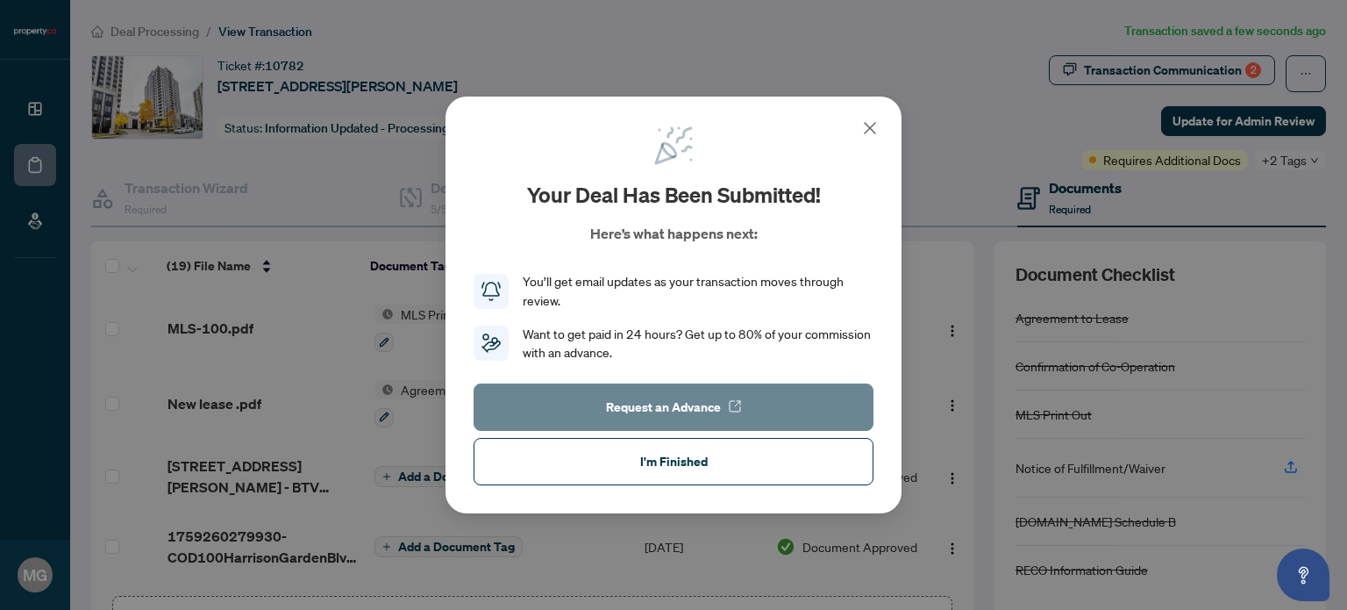
click at [741, 412] on button "Request an Advance" at bounding box center [674, 406] width 400 height 47
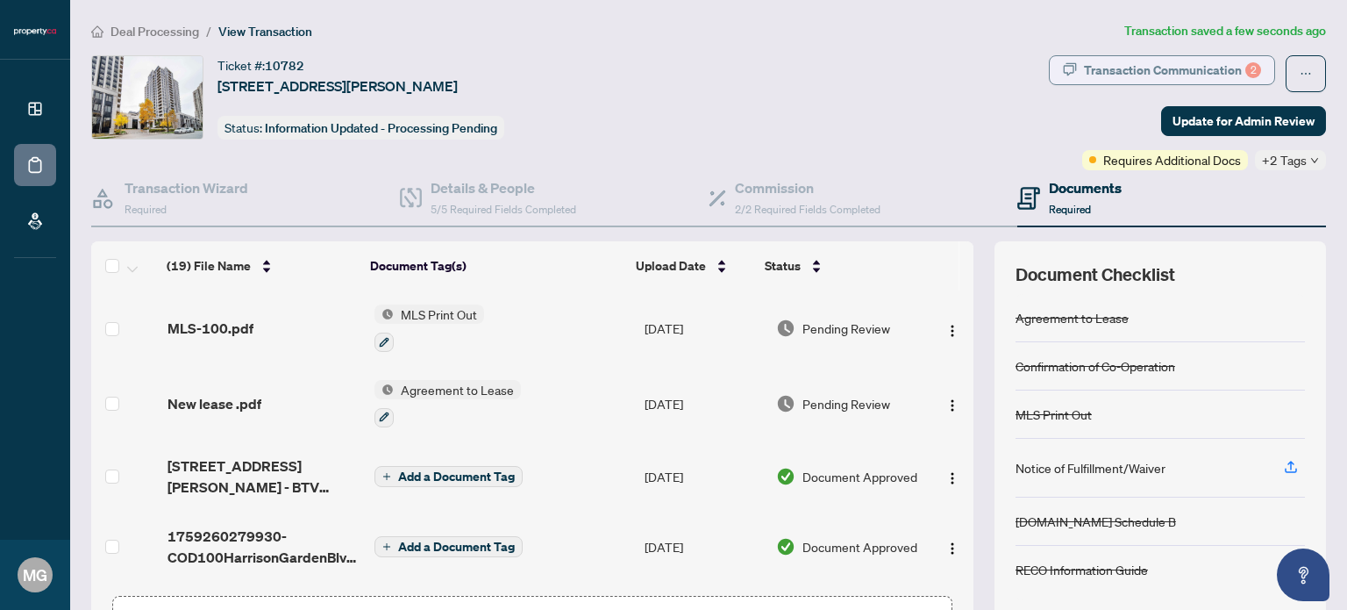
click at [1246, 70] on div "2" at bounding box center [1254, 70] width 16 height 16
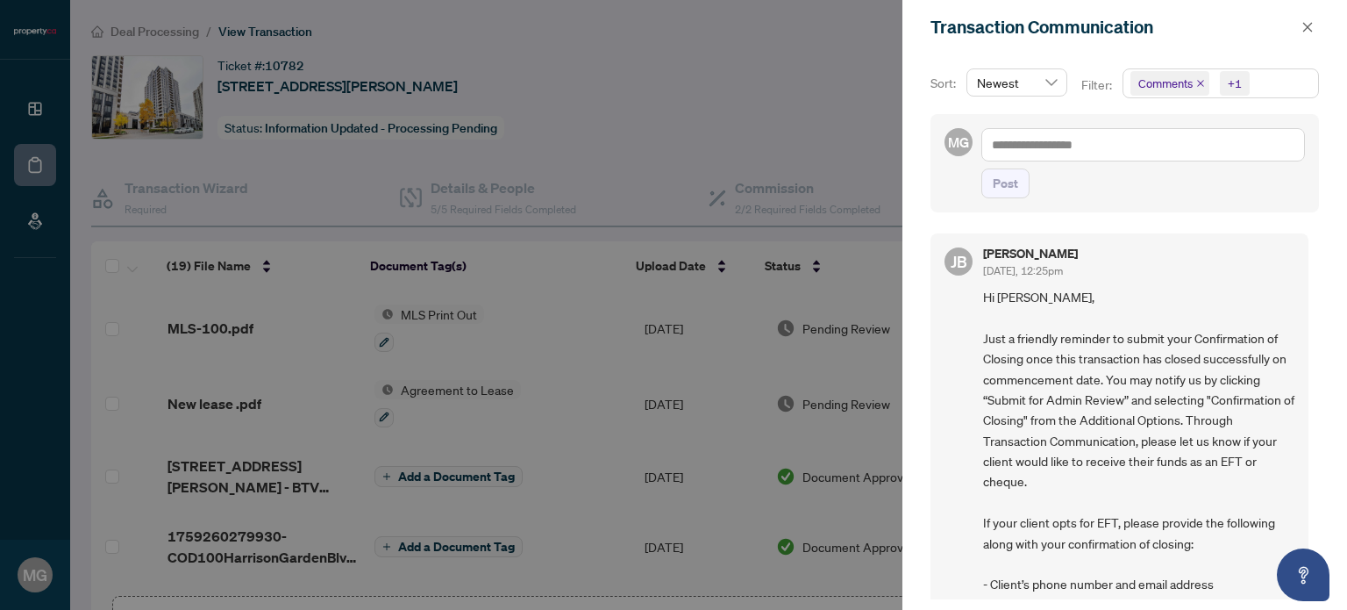
click at [1172, 82] on span "Comments" at bounding box center [1166, 84] width 54 height 18
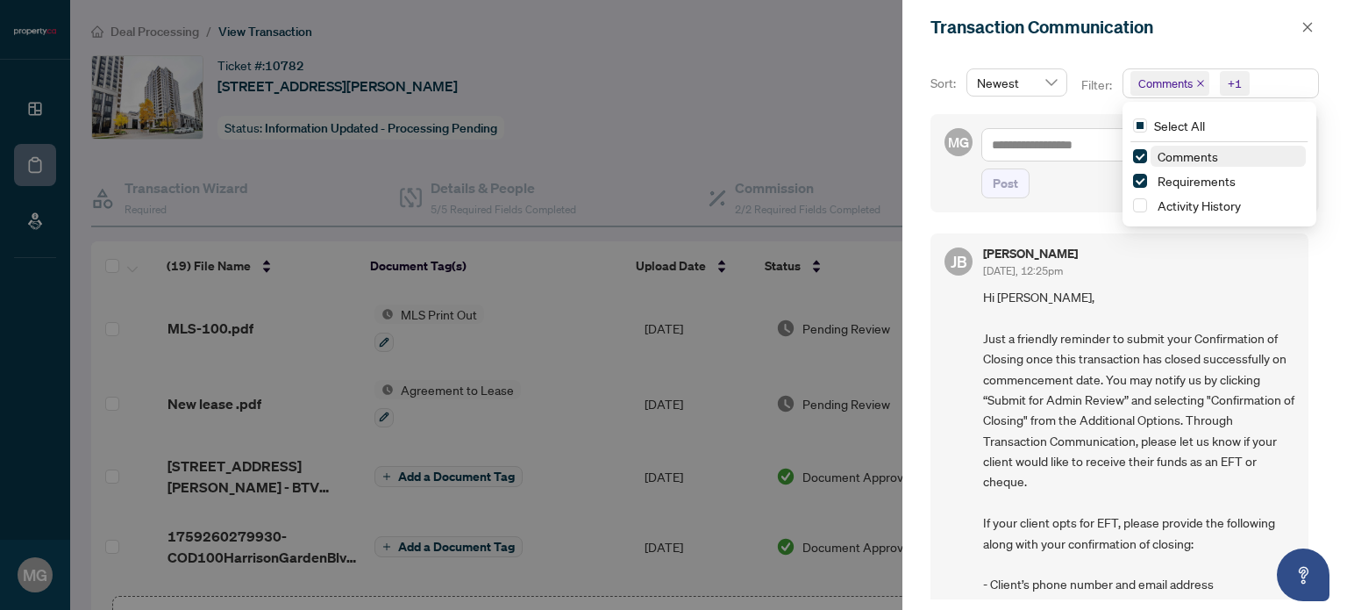
click at [1172, 82] on span "Comments" at bounding box center [1166, 84] width 54 height 18
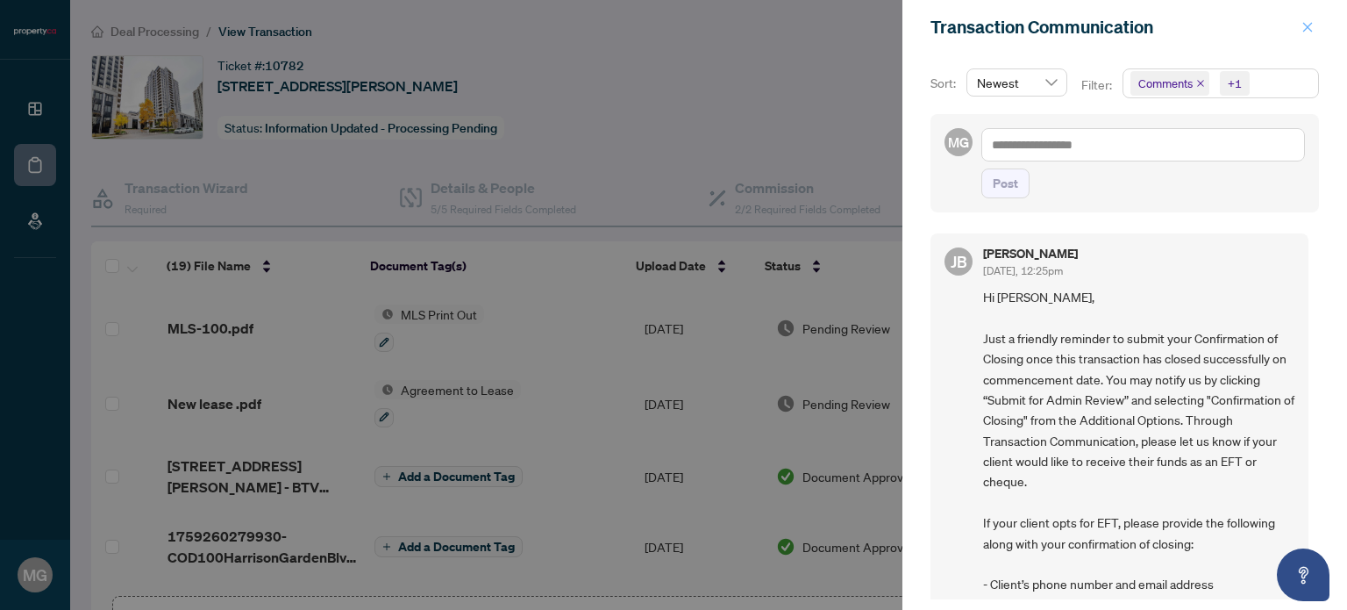
click at [1310, 18] on span "button" at bounding box center [1308, 27] width 12 height 28
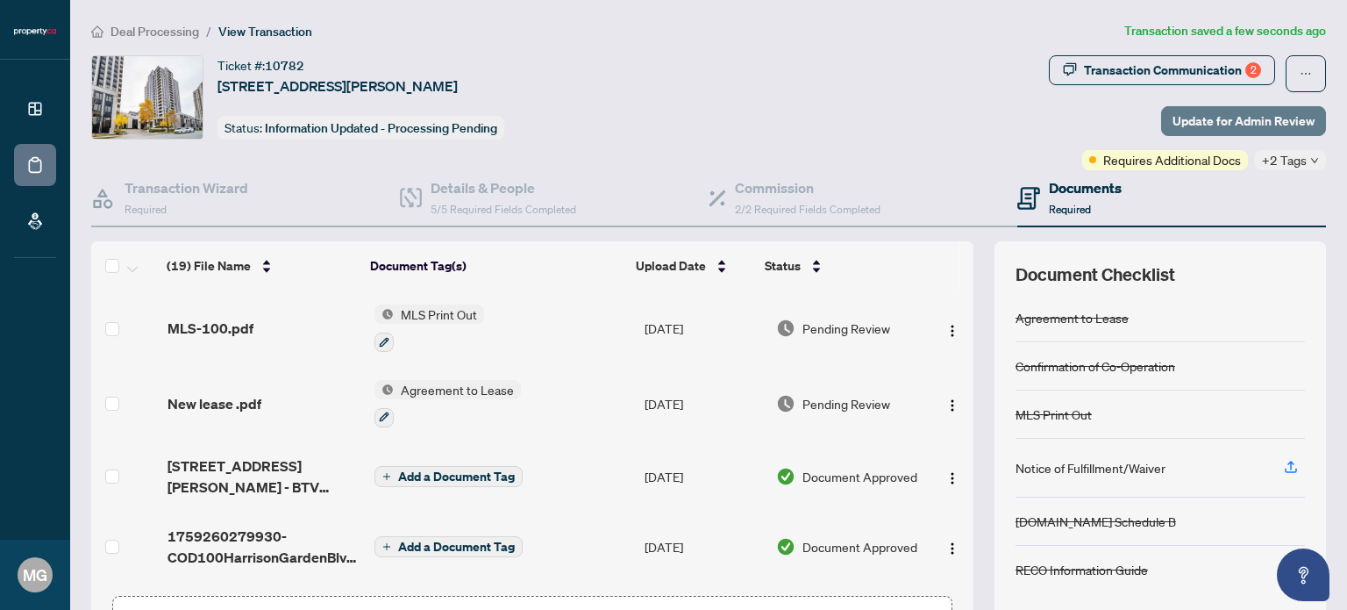
click at [1195, 118] on span "Update for Admin Review" at bounding box center [1244, 121] width 142 height 28
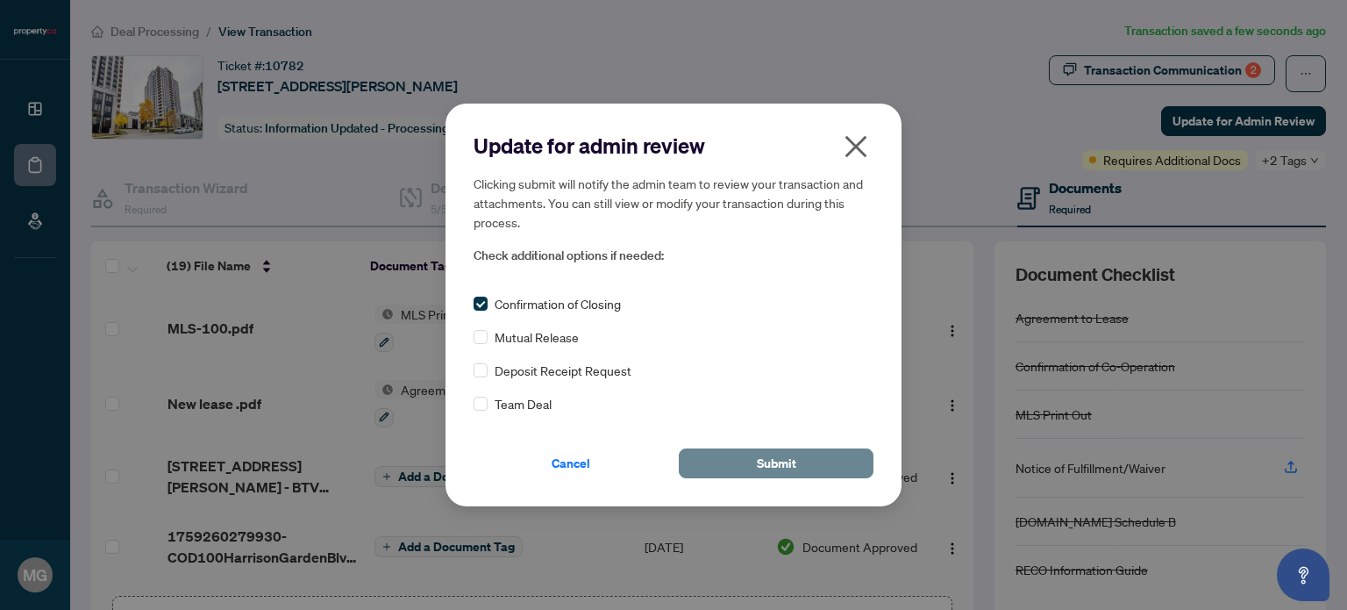
click at [709, 465] on button "Submit" at bounding box center [776, 463] width 195 height 30
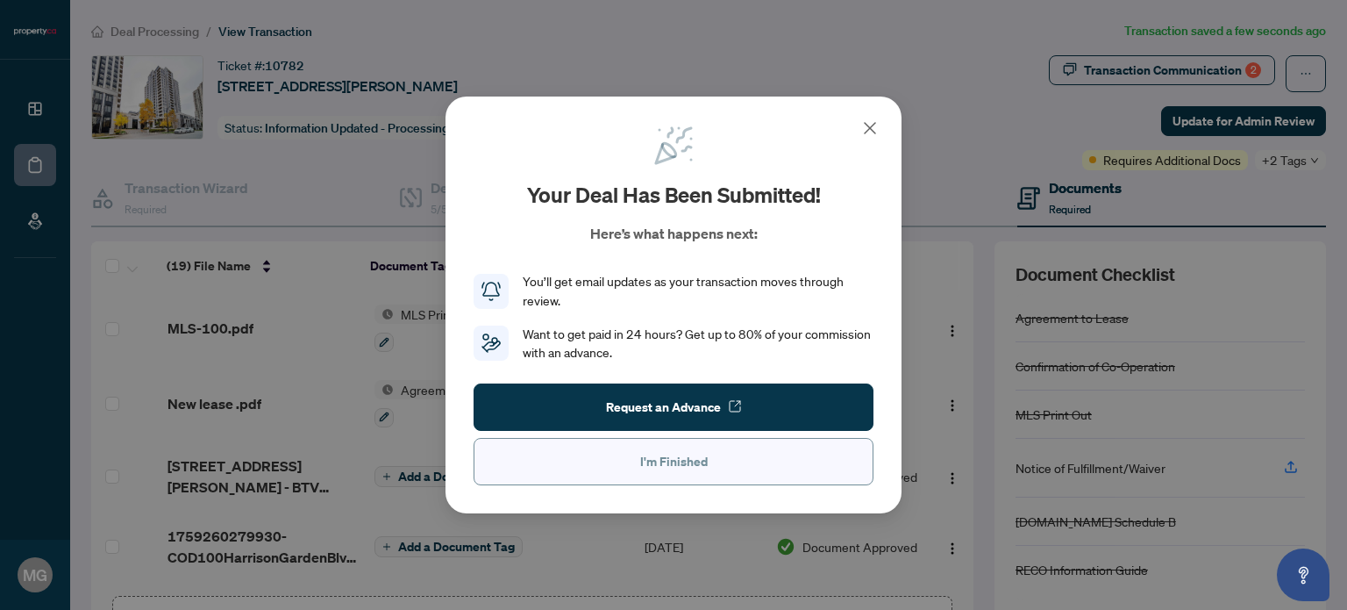
click at [617, 470] on button "I'm Finished" at bounding box center [674, 461] width 400 height 47
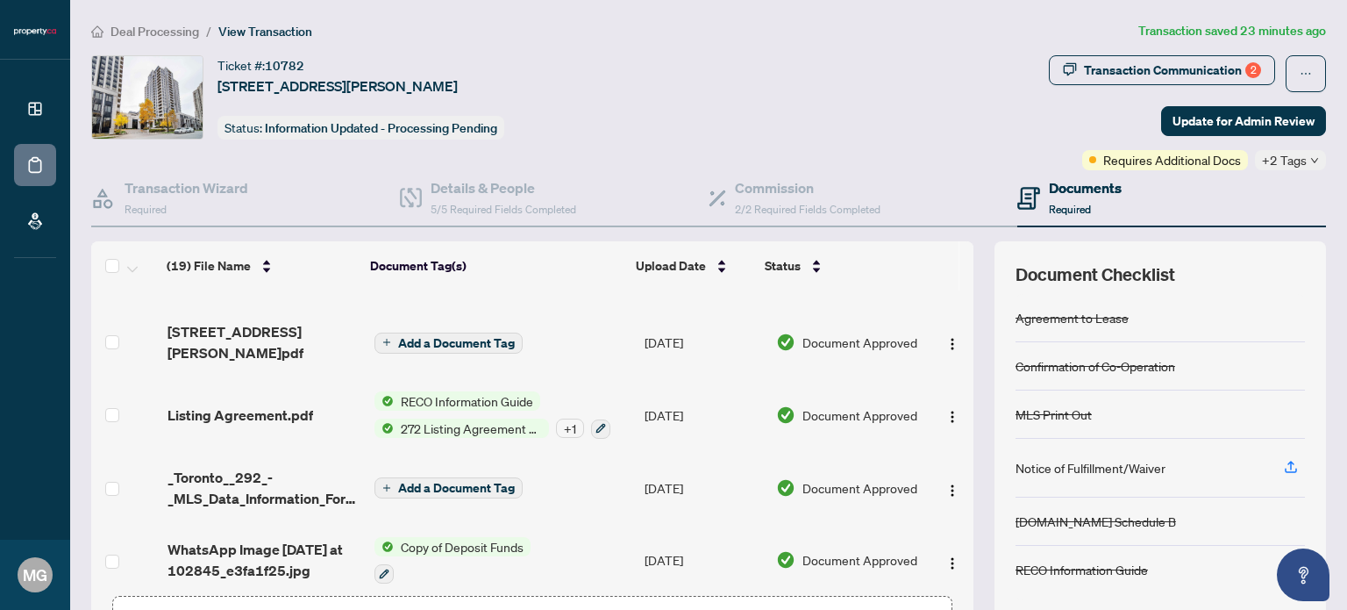
scroll to position [1021, 0]
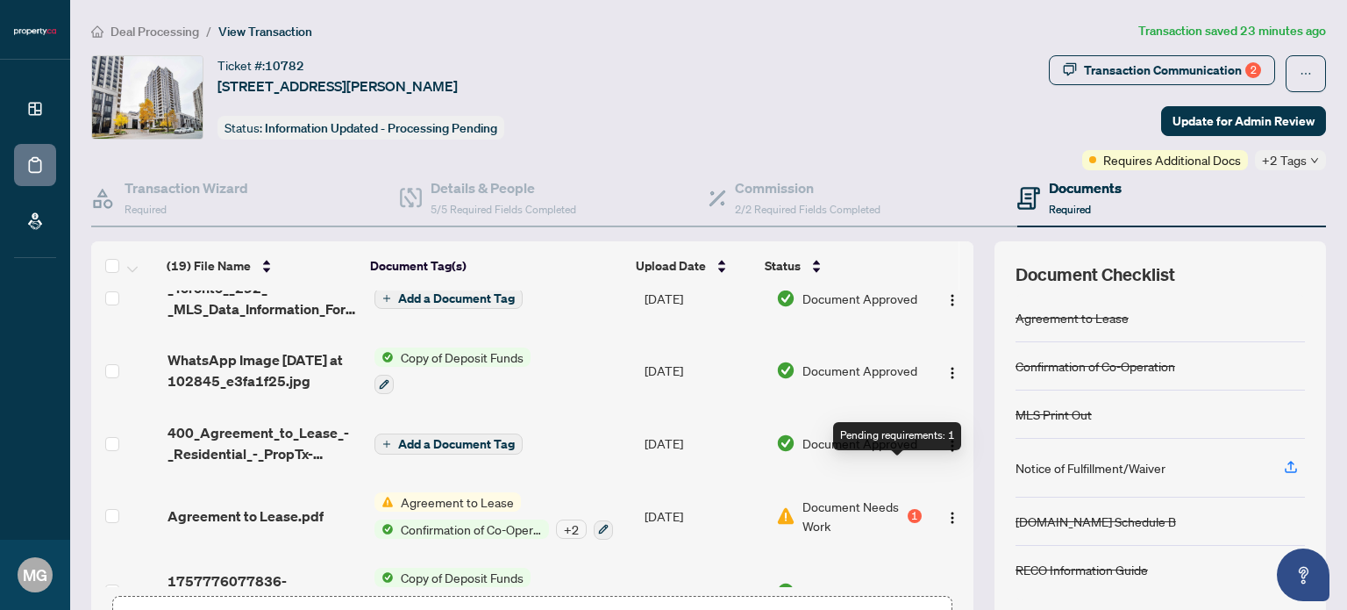
click at [908, 509] on div "1" at bounding box center [915, 516] width 14 height 14
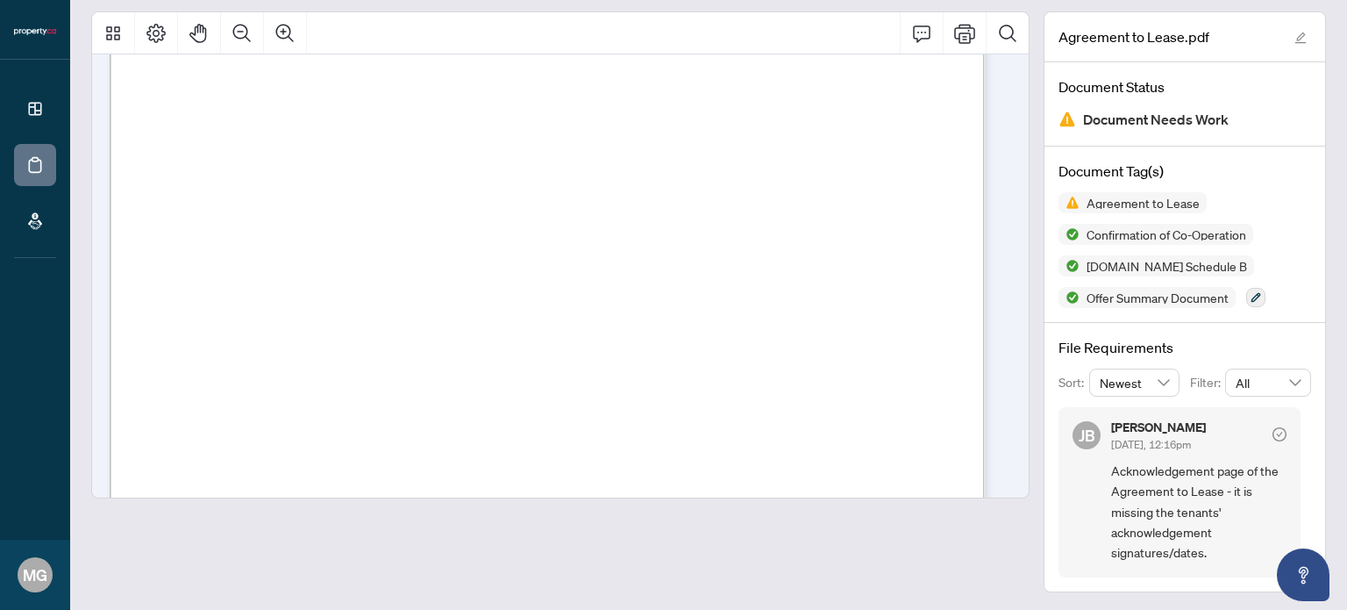
scroll to position [2807, 0]
click at [1277, 432] on icon "check-circle" at bounding box center [1280, 434] width 6 height 5
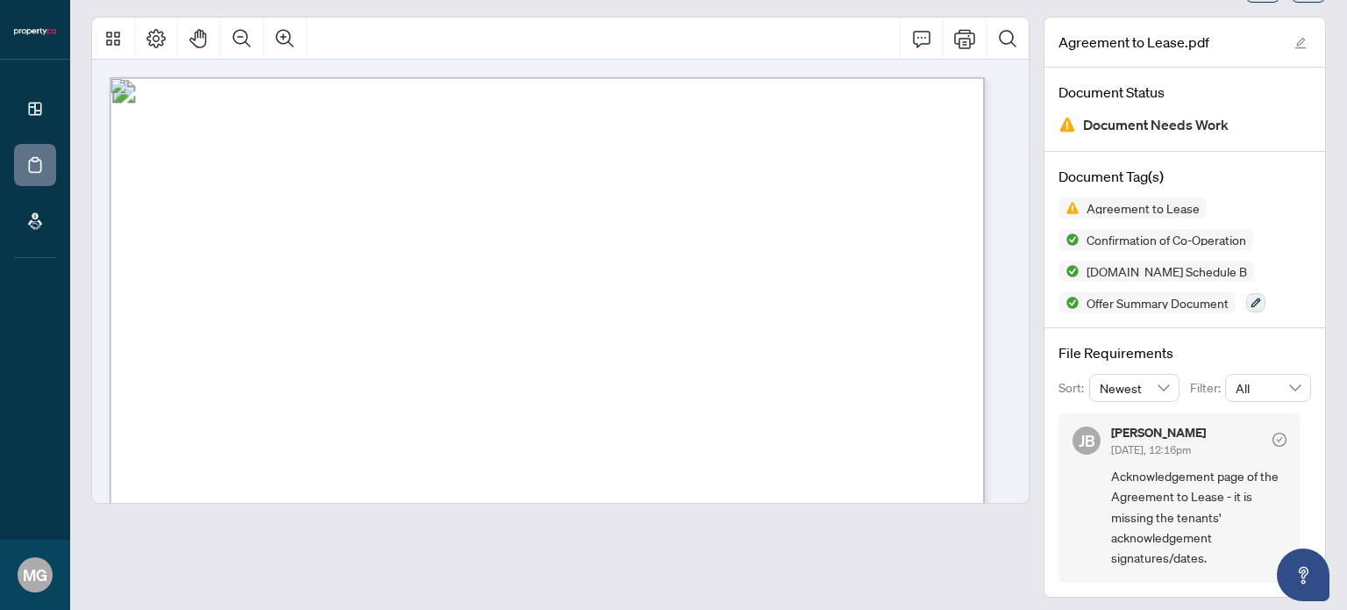
scroll to position [93, 0]
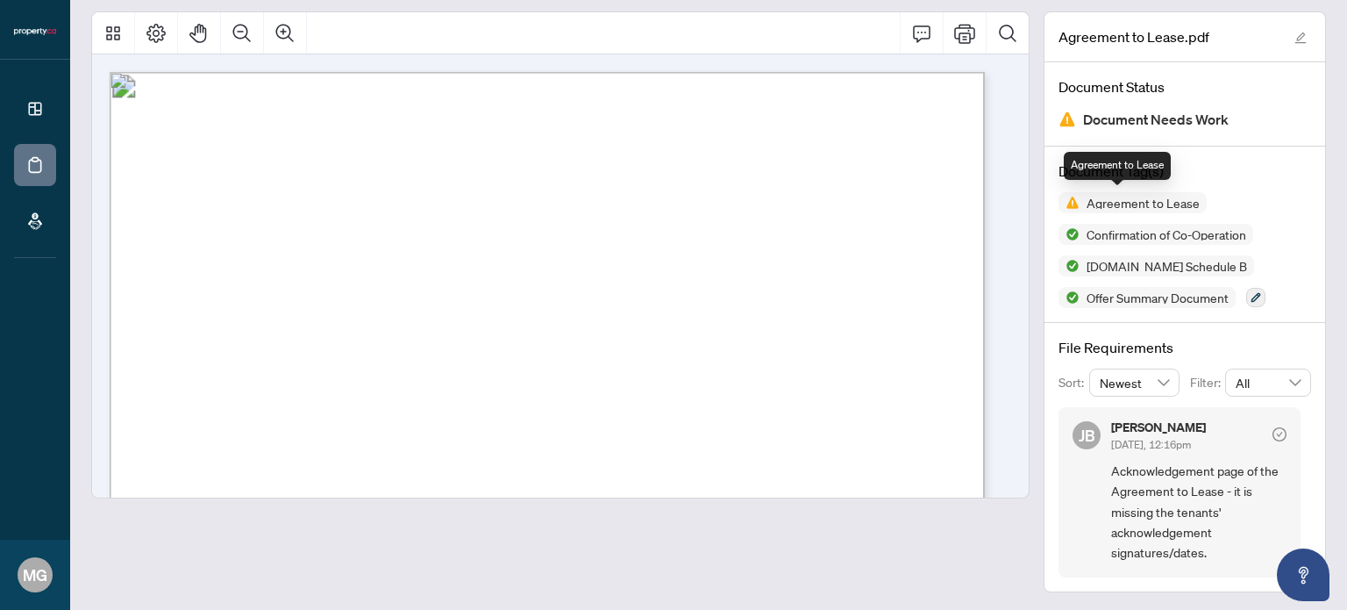
click at [1061, 201] on img at bounding box center [1069, 202] width 21 height 21
click at [1088, 202] on span "Agreement to Lease" at bounding box center [1143, 202] width 127 height 12
click at [1248, 301] on button "button" at bounding box center [1255, 297] width 19 height 19
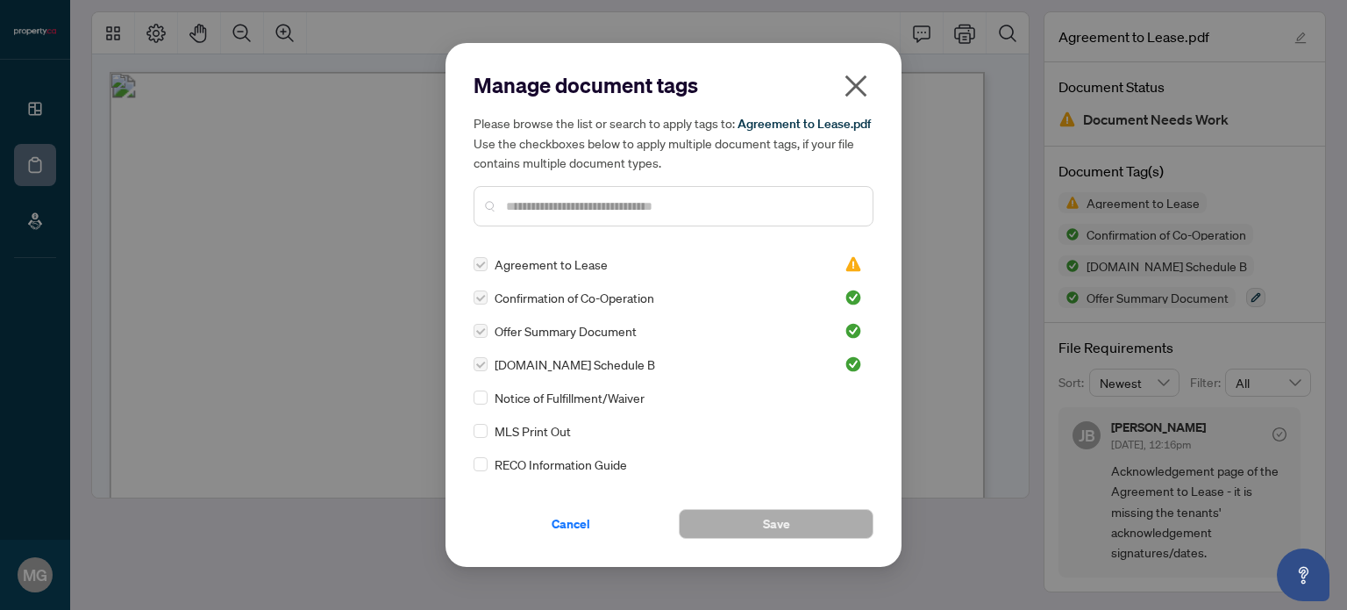
click at [482, 274] on label at bounding box center [481, 263] width 14 height 19
click at [510, 273] on span "Agreement to Lease" at bounding box center [551, 263] width 113 height 19
click at [557, 271] on span "Agreement to Lease" at bounding box center [551, 263] width 113 height 19
click at [848, 81] on icon "close" at bounding box center [856, 86] width 28 height 28
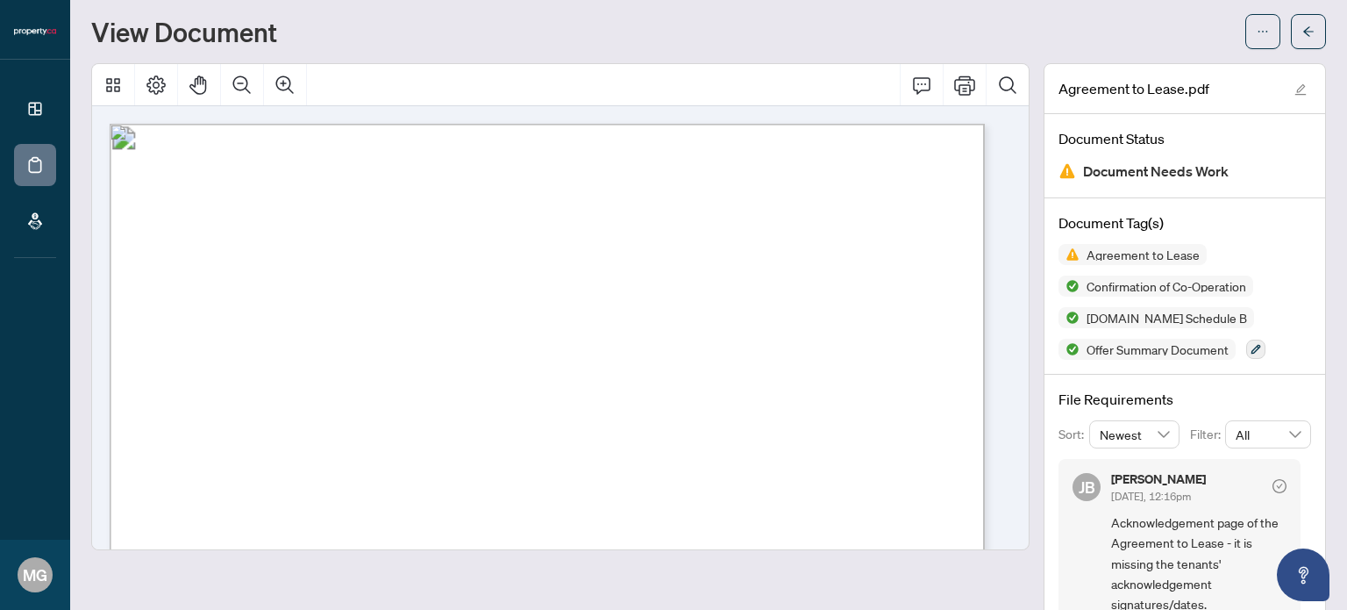
scroll to position [0, 0]
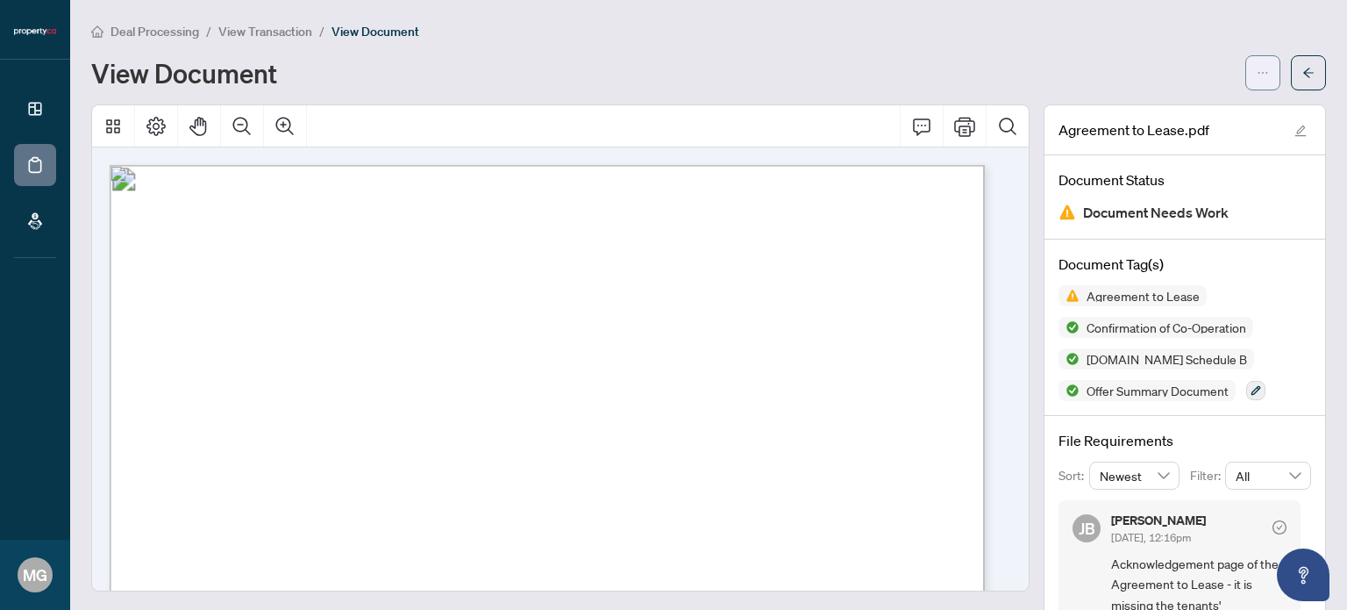
click at [1257, 76] on icon "ellipsis" at bounding box center [1263, 73] width 12 height 12
click at [1088, 52] on div "Deal Processing / View Transaction / View Document View Document" at bounding box center [708, 55] width 1235 height 69
click at [1295, 126] on icon "edit" at bounding box center [1301, 131] width 12 height 12
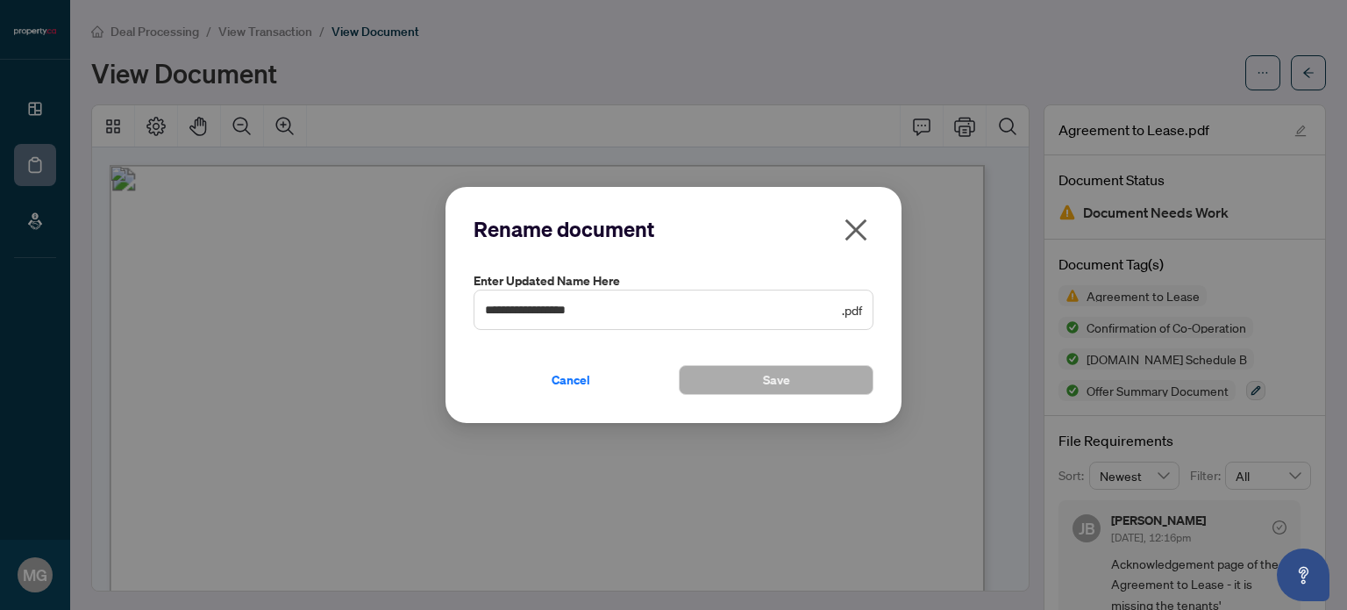
click at [696, 325] on span "**********" at bounding box center [674, 309] width 400 height 40
click at [681, 248] on div "Rename document" at bounding box center [674, 236] width 400 height 42
click at [565, 372] on span "Cancel" at bounding box center [571, 380] width 39 height 28
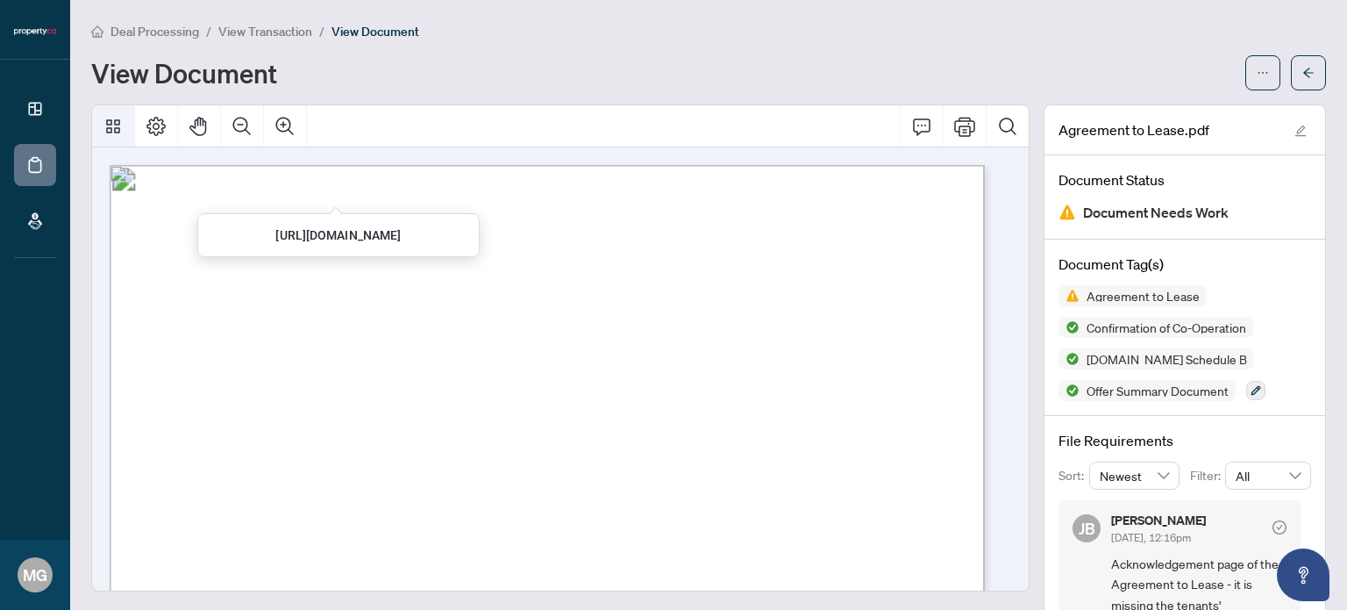
click at [115, 129] on icon "Thumbnails" at bounding box center [113, 126] width 14 height 14
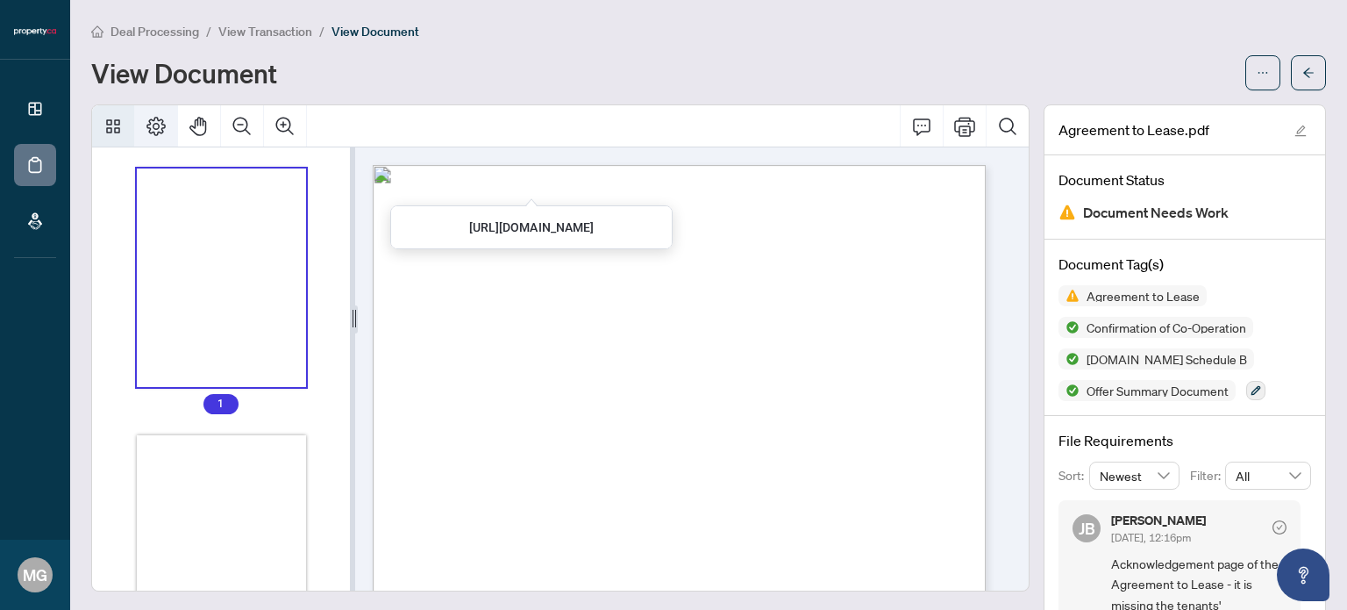
click at [154, 129] on icon "Page Layout" at bounding box center [156, 126] width 21 height 21
drag, startPoint x: 1258, startPoint y: 69, endPoint x: 1277, endPoint y: 73, distance: 19.6
click at [1266, 70] on button "button" at bounding box center [1263, 72] width 35 height 35
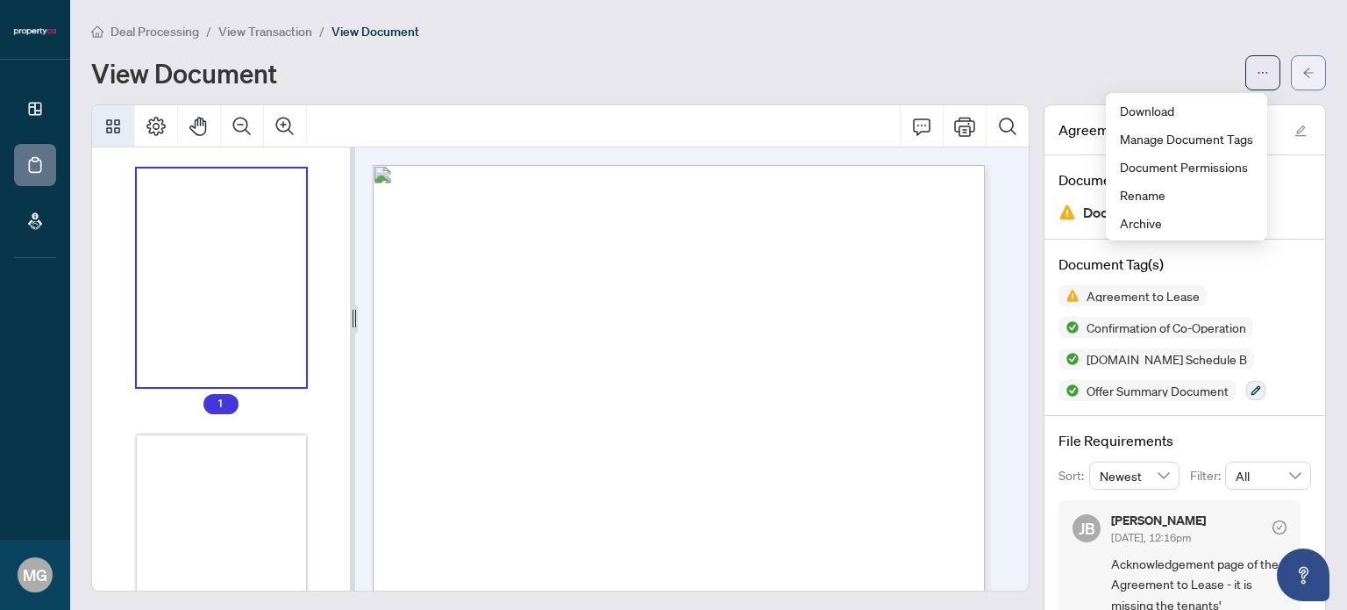
click at [1303, 80] on span "button" at bounding box center [1309, 73] width 12 height 28
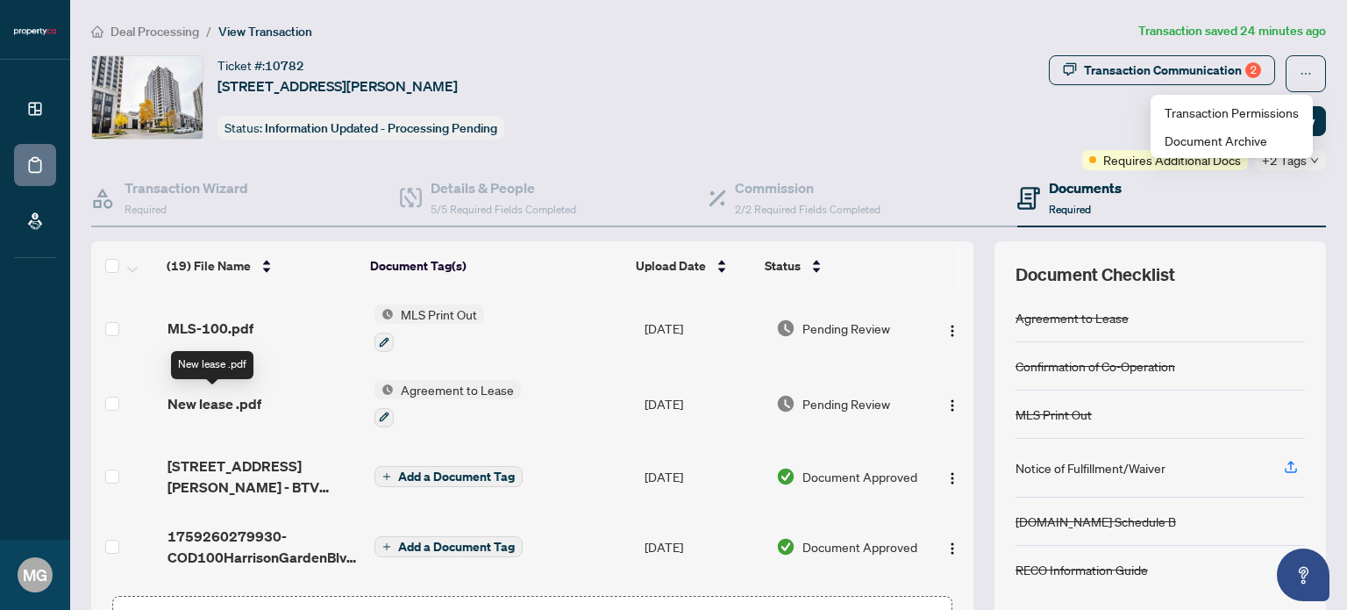
click at [200, 399] on span "New lease .pdf" at bounding box center [215, 403] width 94 height 21
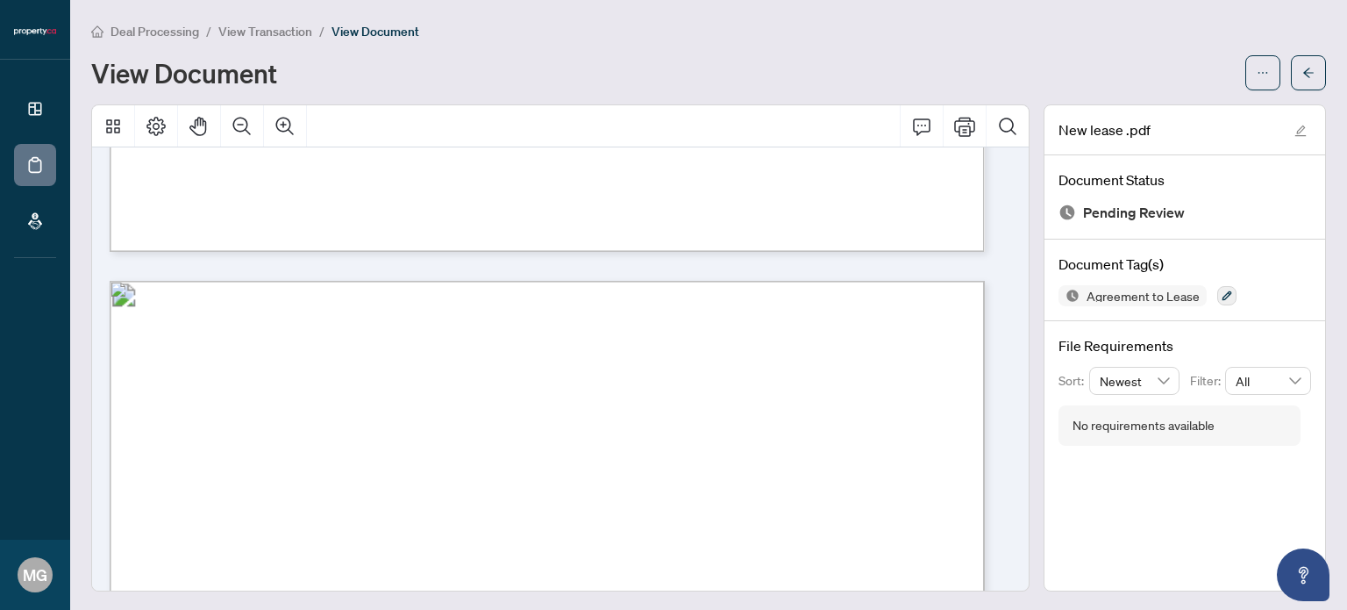
scroll to position [877, 0]
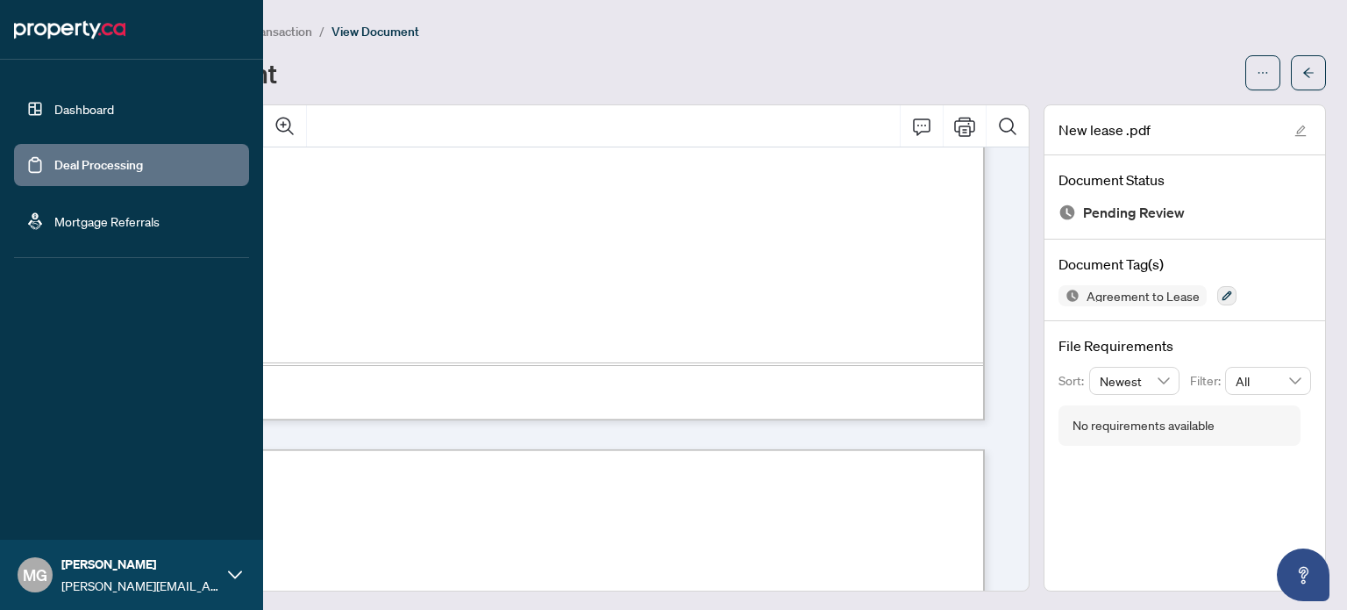
drag, startPoint x: 95, startPoint y: 159, endPoint x: 112, endPoint y: 157, distance: 17.6
click at [95, 159] on link "Deal Processing" at bounding box center [98, 165] width 89 height 16
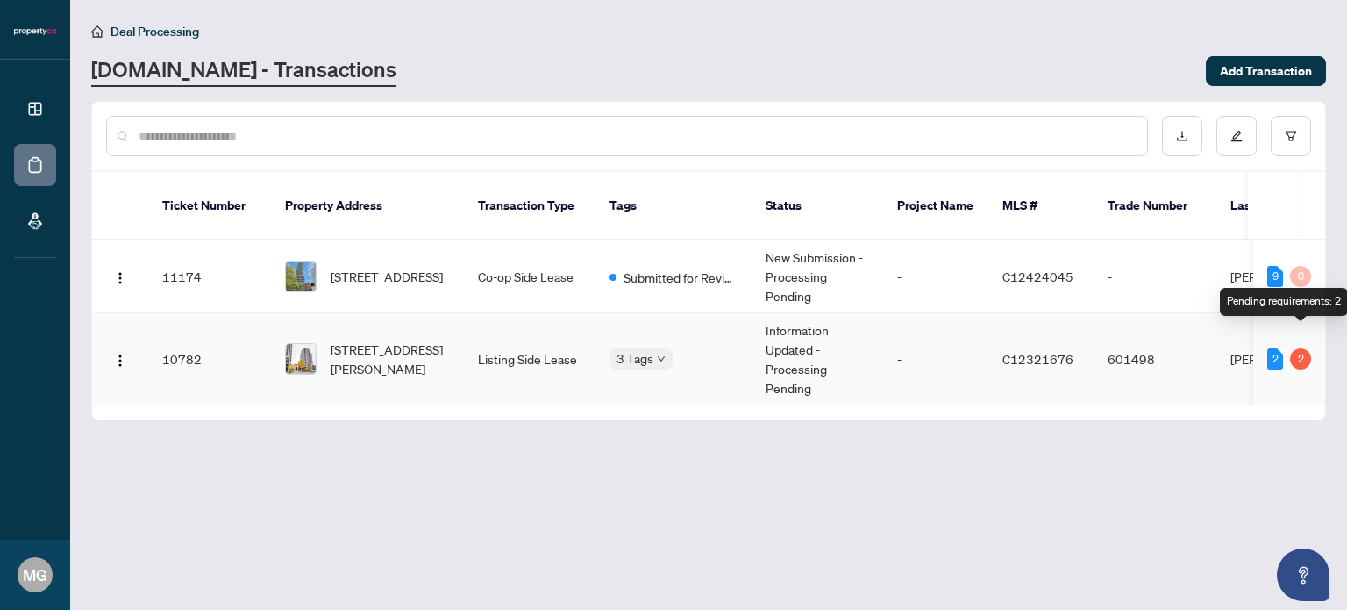
click at [1298, 348] on div "2" at bounding box center [1300, 358] width 21 height 21
click at [1295, 348] on div "2" at bounding box center [1300, 358] width 21 height 21
click at [1260, 294] on div "Pending requirements: 2" at bounding box center [1284, 302] width 128 height 28
click at [803, 332] on td "Information Updated - Processing Pending" at bounding box center [818, 359] width 132 height 92
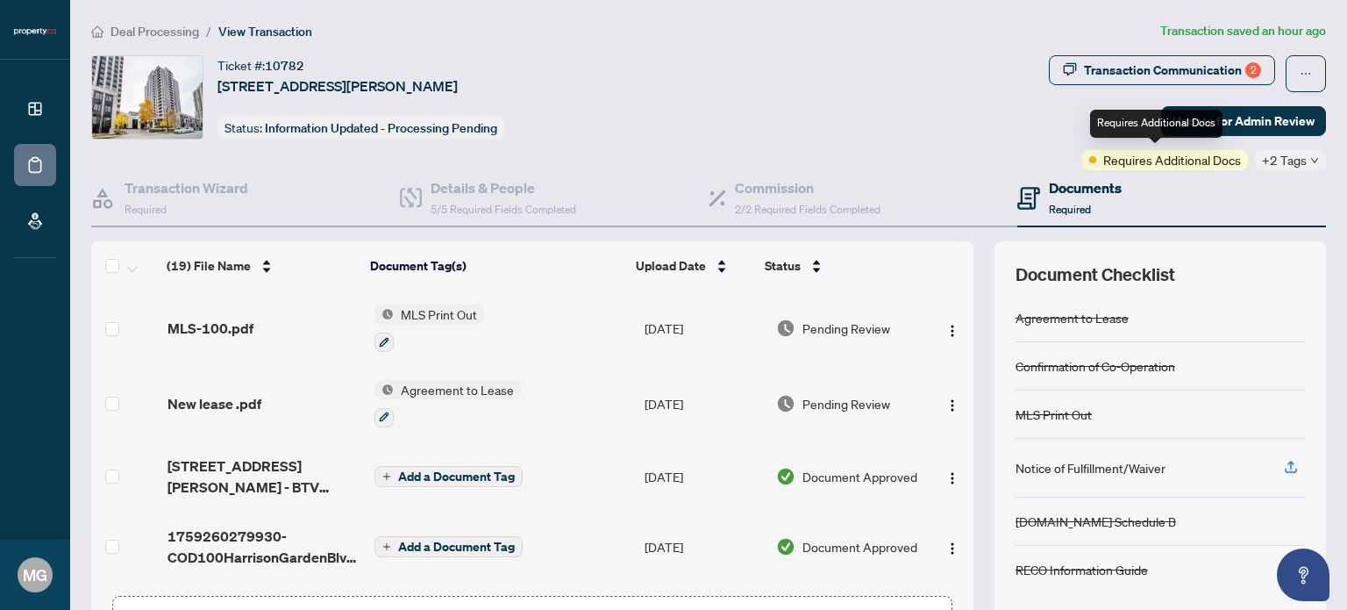
click at [1237, 161] on div "Requires Additional Docs" at bounding box center [1165, 160] width 166 height 20
click at [1264, 164] on span "+2 Tags" at bounding box center [1284, 160] width 45 height 20
click at [1104, 157] on span "Requires Additional Docs" at bounding box center [1172, 159] width 138 height 19
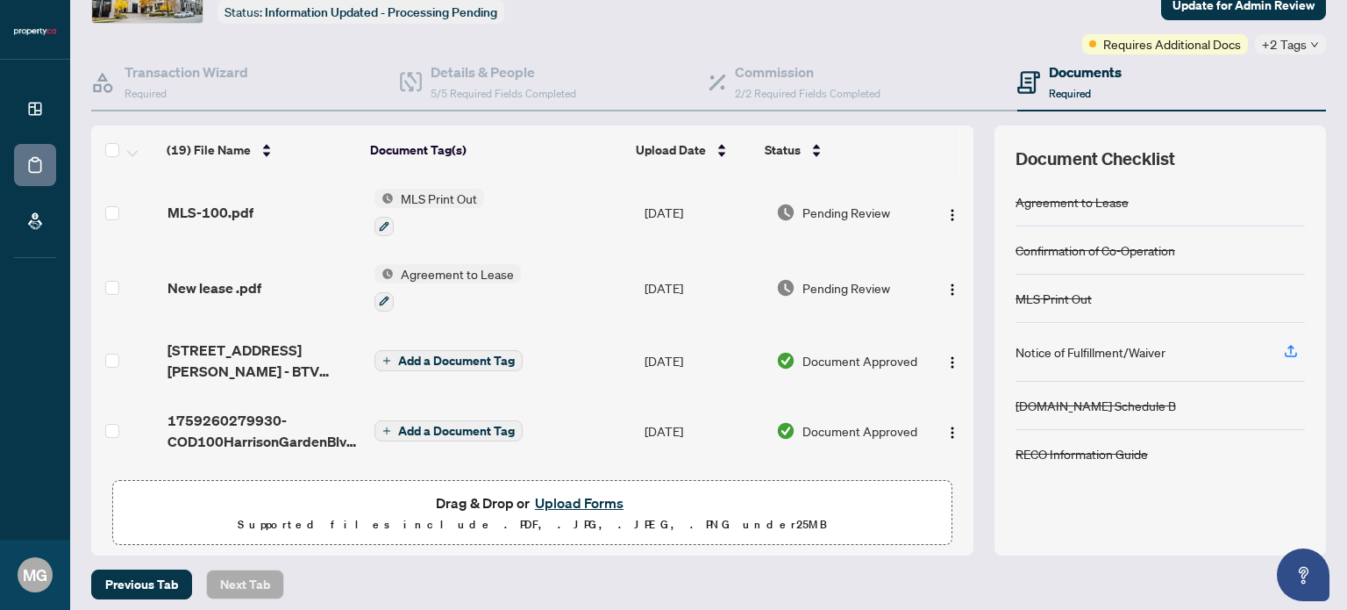
scroll to position [124, 0]
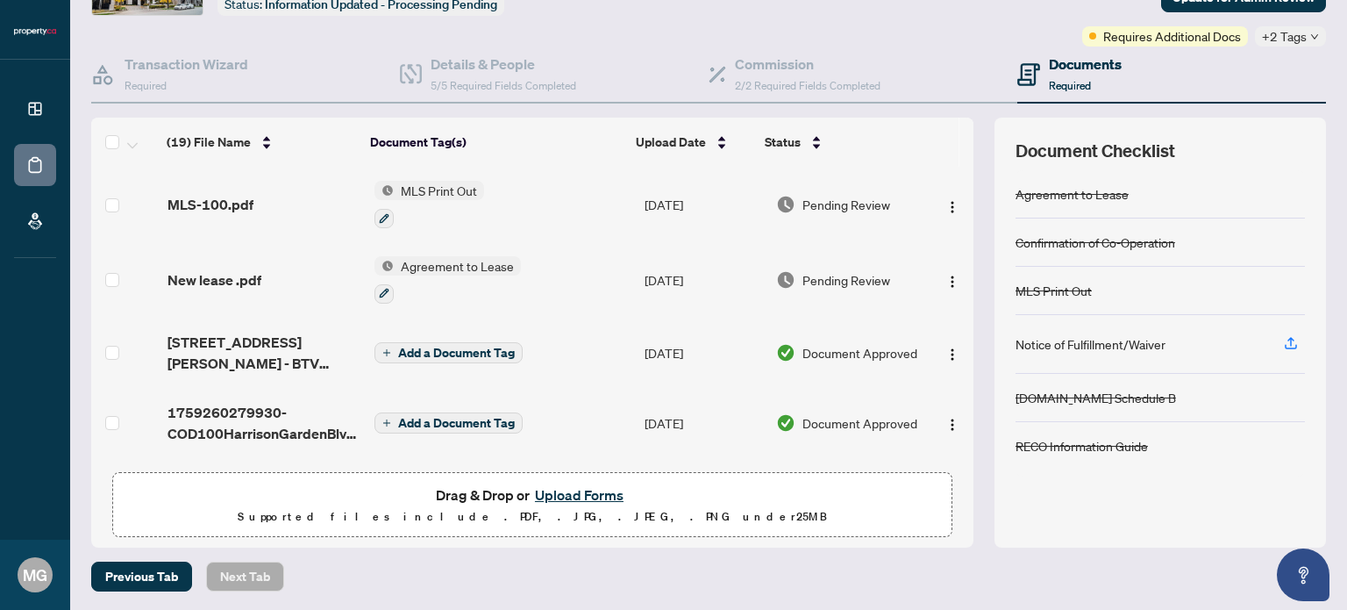
click at [1096, 343] on div "Notice of Fulfillment/Waiver" at bounding box center [1091, 343] width 150 height 19
click at [1161, 333] on div "Notice of Fulfillment/Waiver" at bounding box center [1160, 344] width 289 height 59
click at [1288, 337] on icon "button" at bounding box center [1291, 341] width 7 height 9
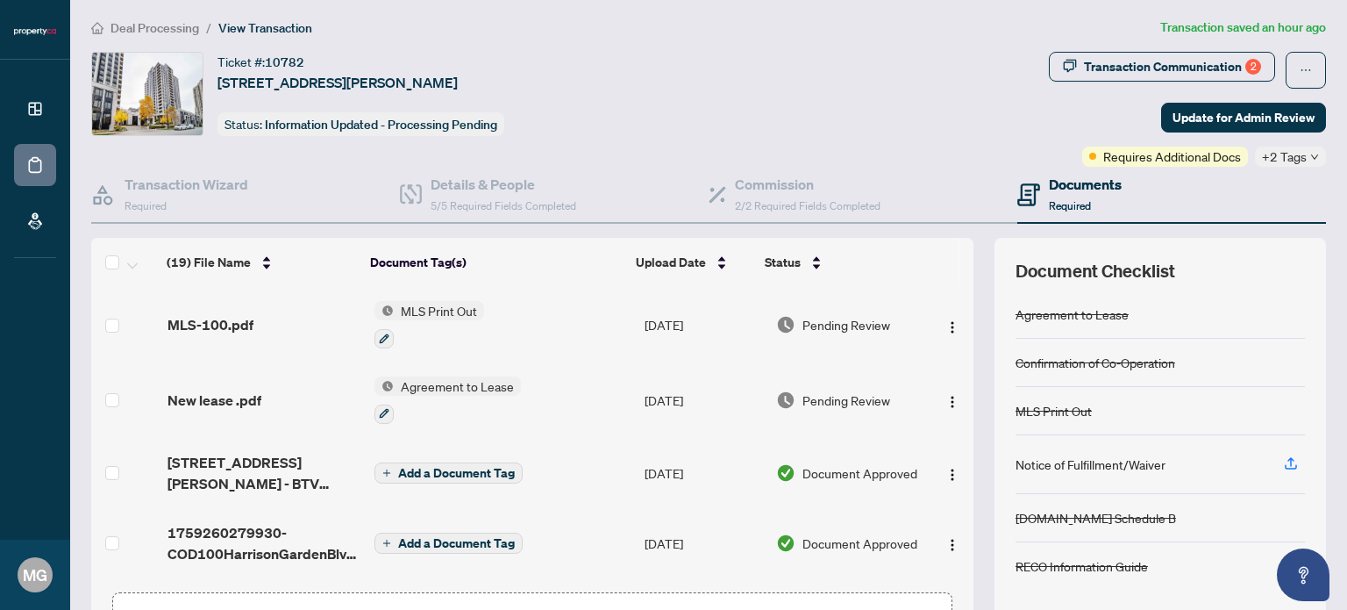
scroll to position [0, 0]
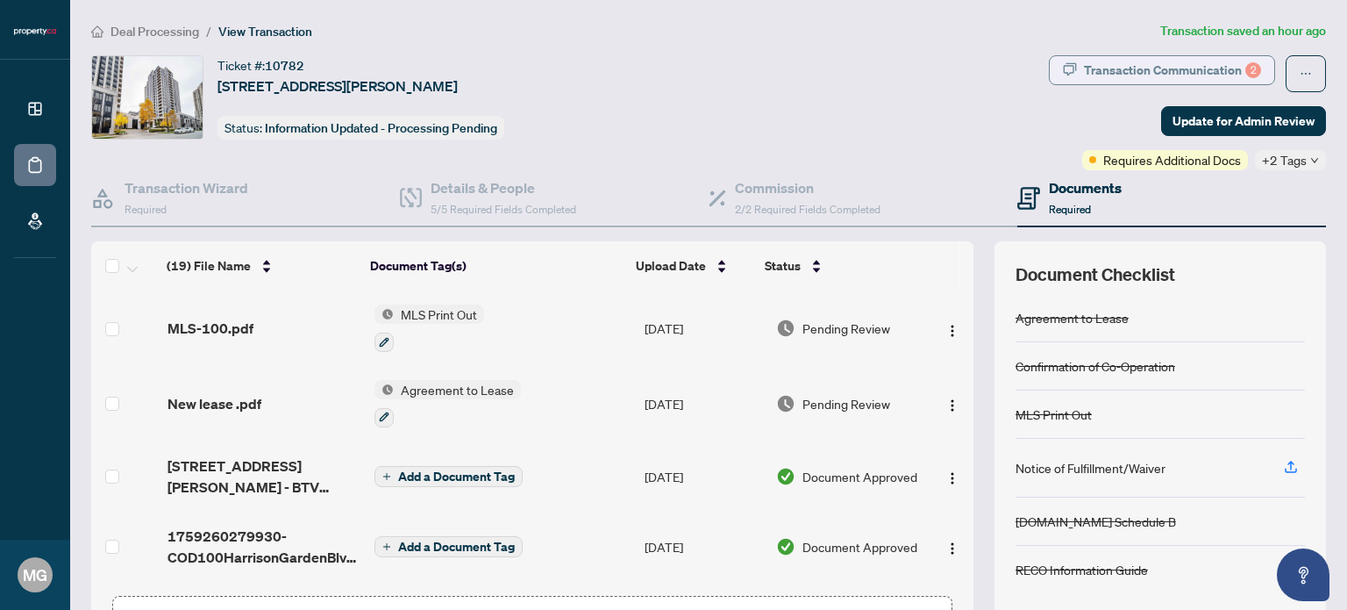
click at [1221, 69] on div "Transaction Communication 2" at bounding box center [1172, 70] width 177 height 28
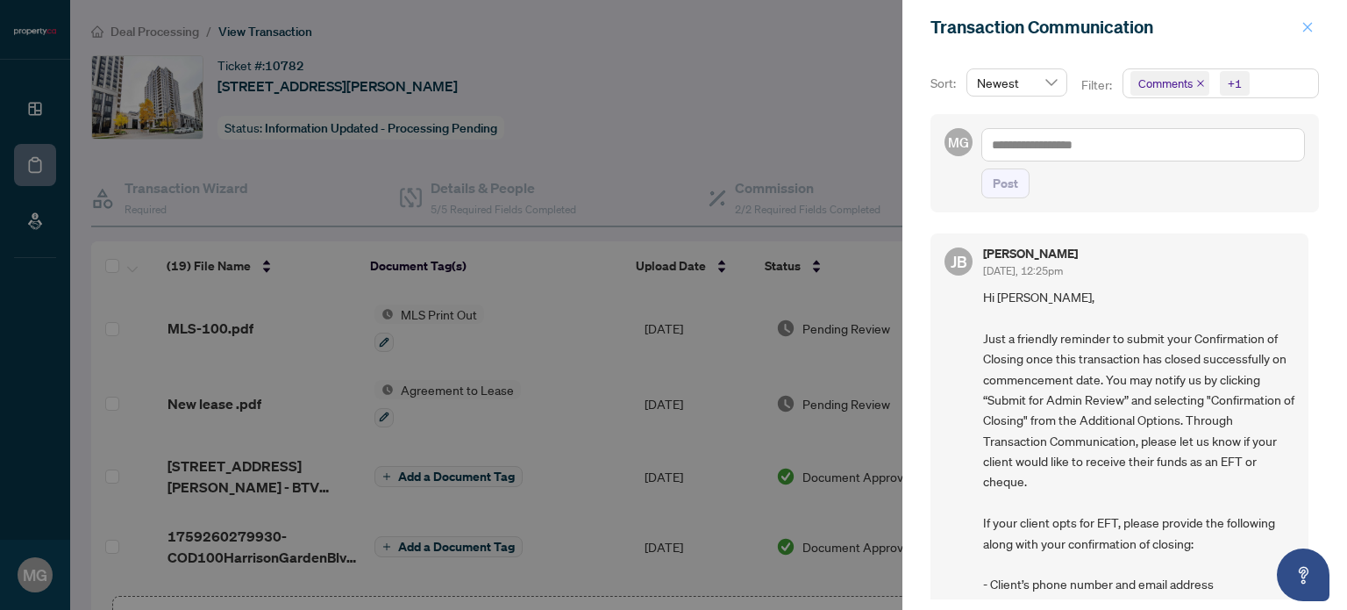
click at [1312, 24] on icon "close" at bounding box center [1308, 27] width 12 height 12
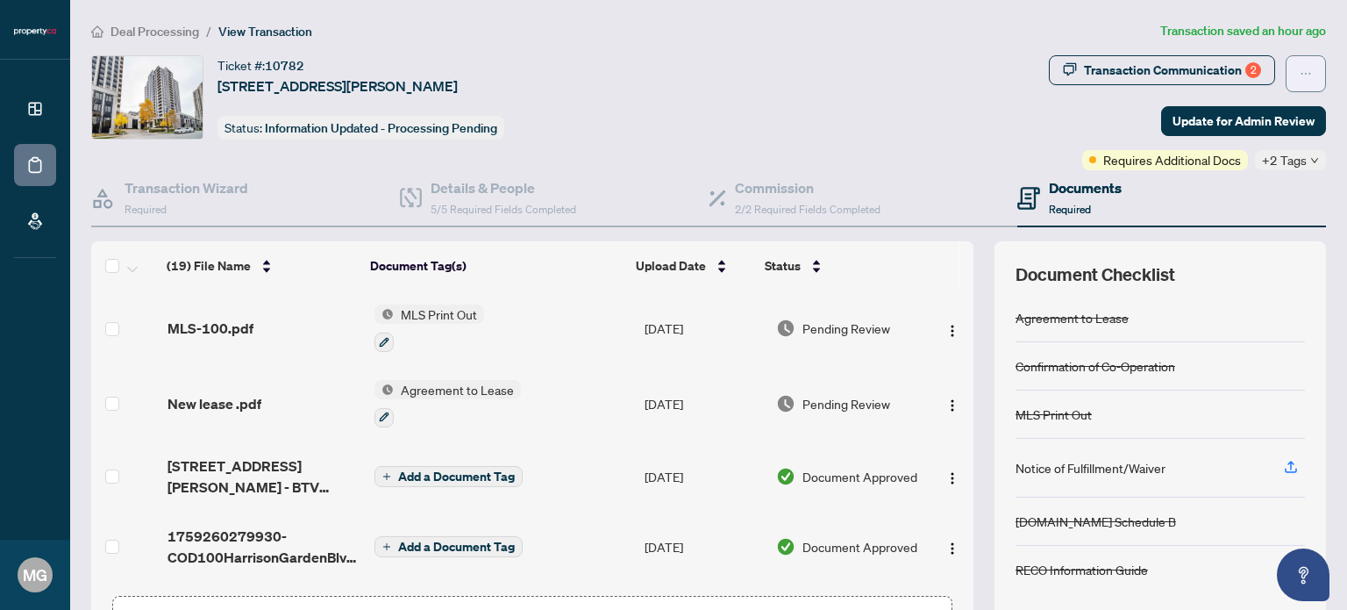
click at [1300, 75] on icon "ellipsis" at bounding box center [1306, 74] width 12 height 12
click at [1042, 136] on div "Ticket #: 10782 [STREET_ADDRESS][PERSON_NAME] Status: Information Updated - Pro…" at bounding box center [566, 97] width 951 height 84
click at [1287, 160] on span "+2 Tags" at bounding box center [1284, 160] width 45 height 20
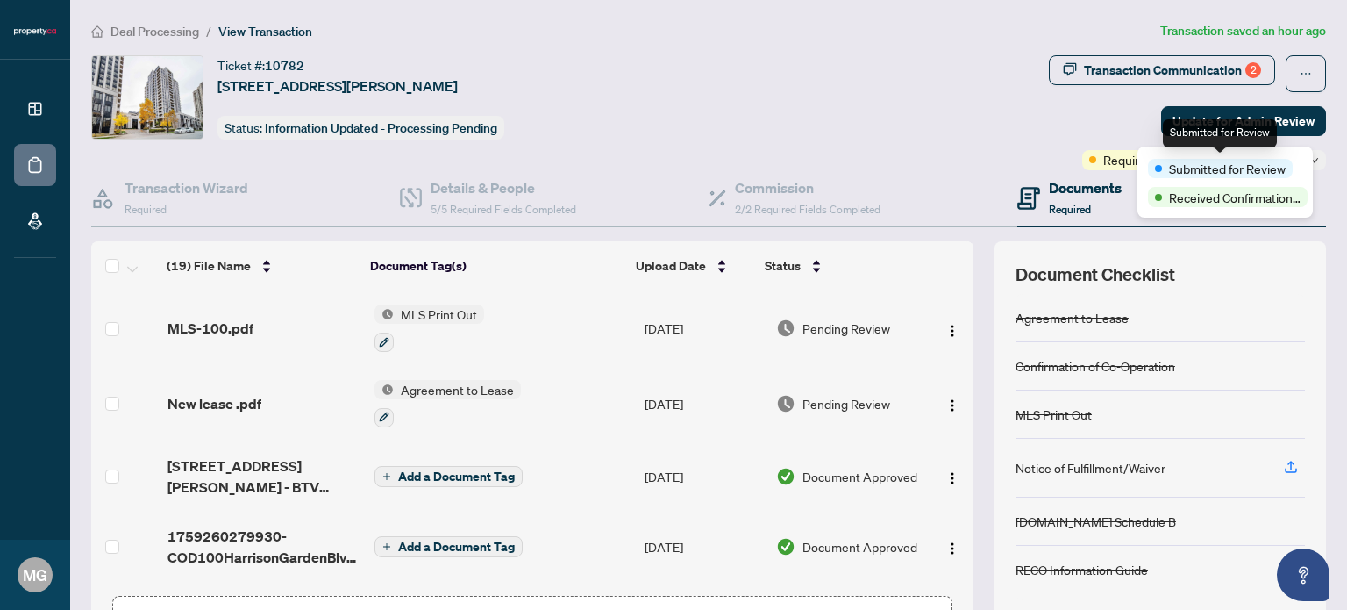
click at [1235, 170] on span "Submitted for Review" at bounding box center [1227, 168] width 117 height 19
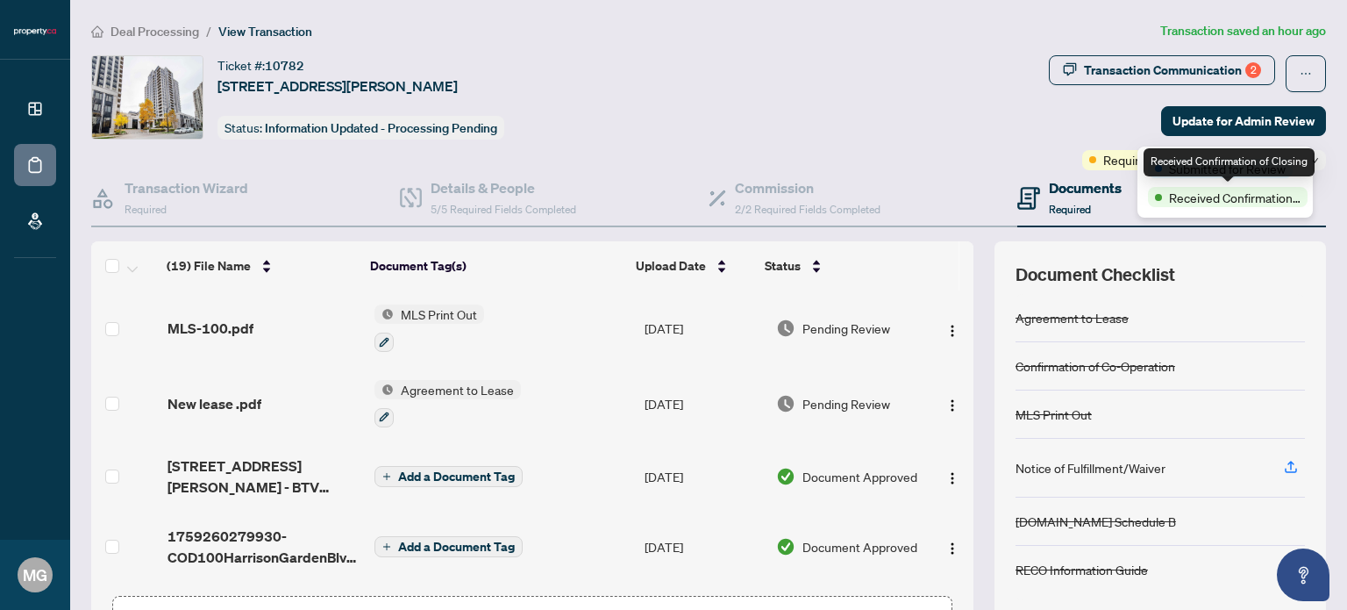
click at [1218, 196] on span "Received Confirmation of Closing" at bounding box center [1235, 197] width 132 height 19
click at [1164, 174] on div "Submitted for Review" at bounding box center [1220, 168] width 145 height 19
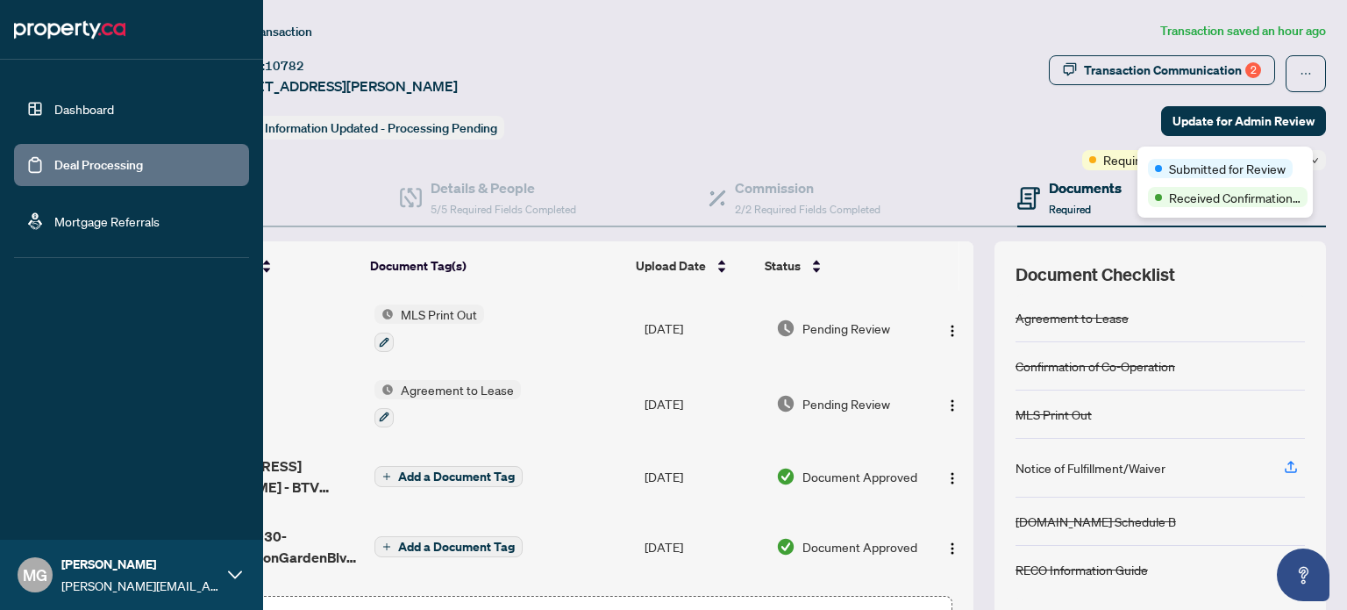
click at [27, 23] on img at bounding box center [69, 30] width 111 height 28
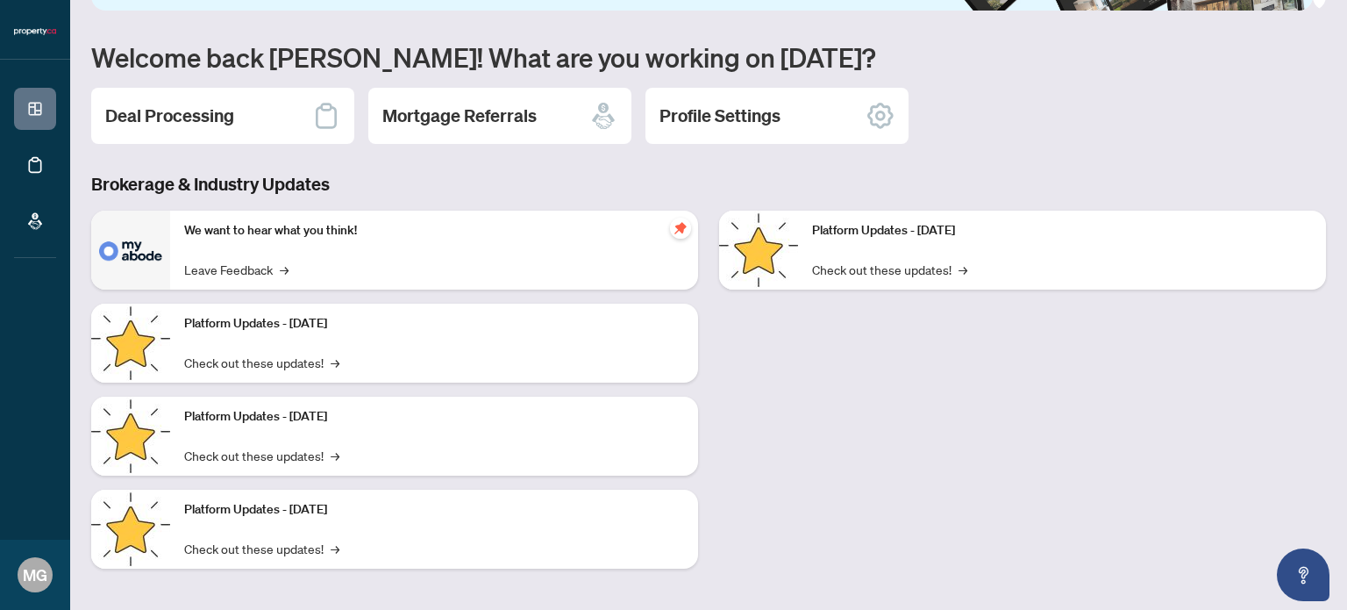
scroll to position [147, 0]
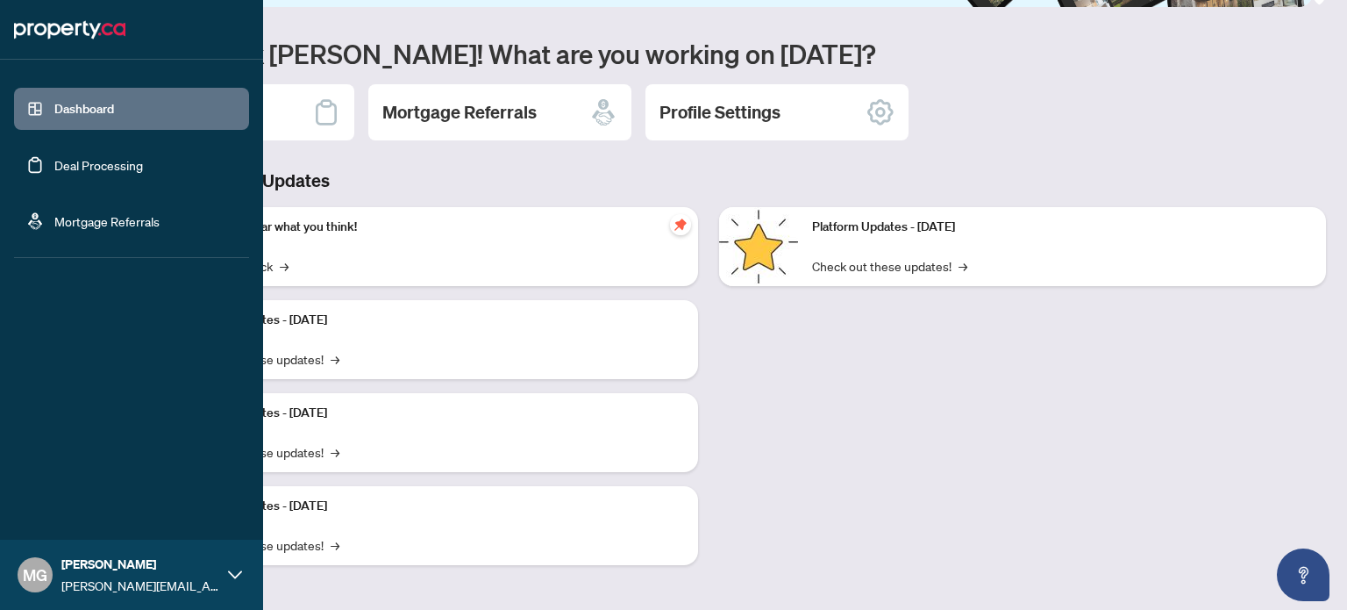
click at [102, 593] on span "[PERSON_NAME][EMAIL_ADDRESS][DOMAIN_NAME]" at bounding box center [140, 584] width 158 height 19
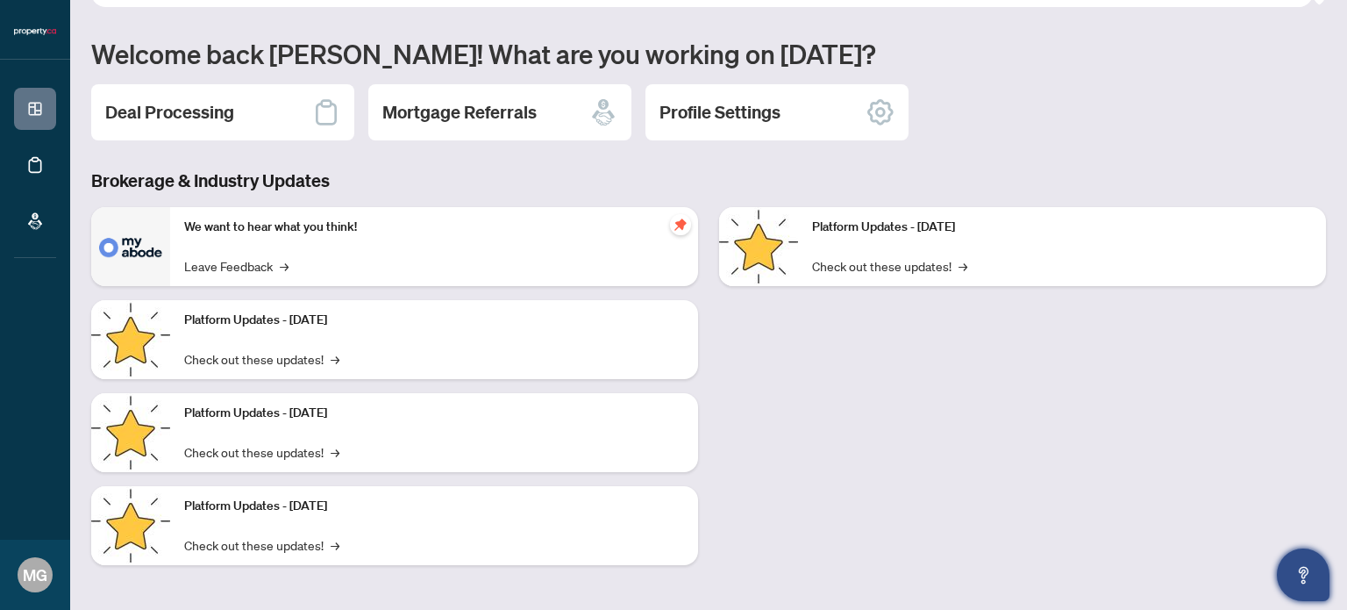
click at [1307, 580] on icon "Open asap" at bounding box center [1304, 575] width 22 height 22
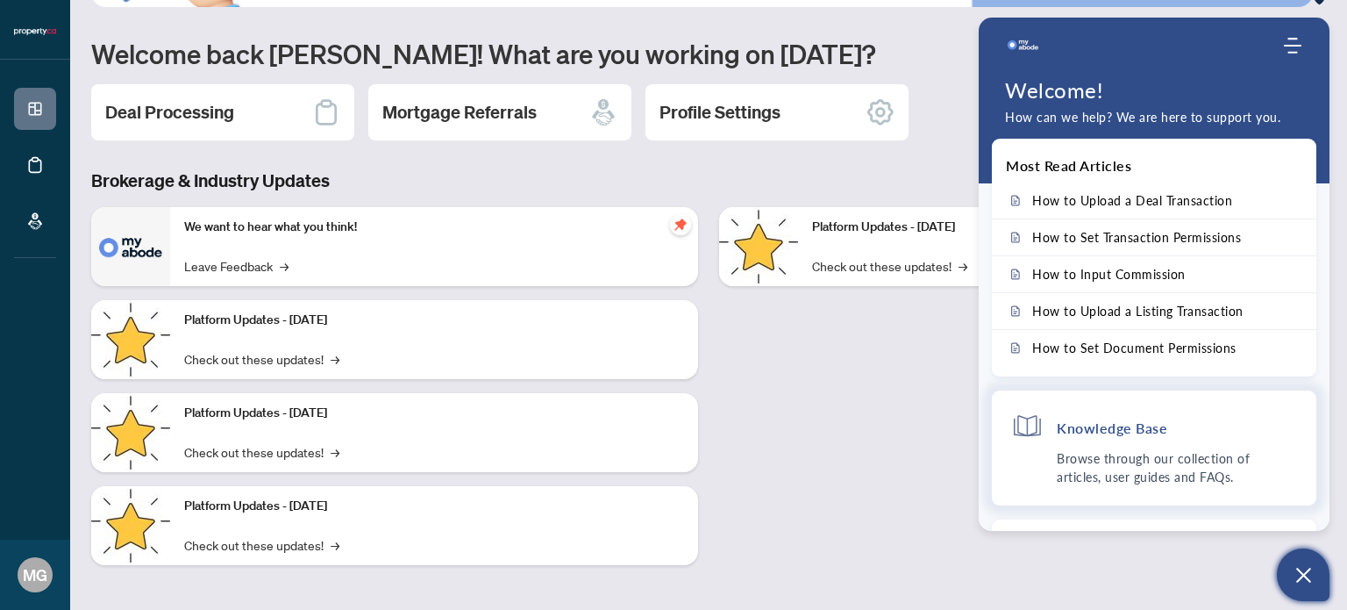
click at [1024, 432] on use at bounding box center [1027, 425] width 27 height 21
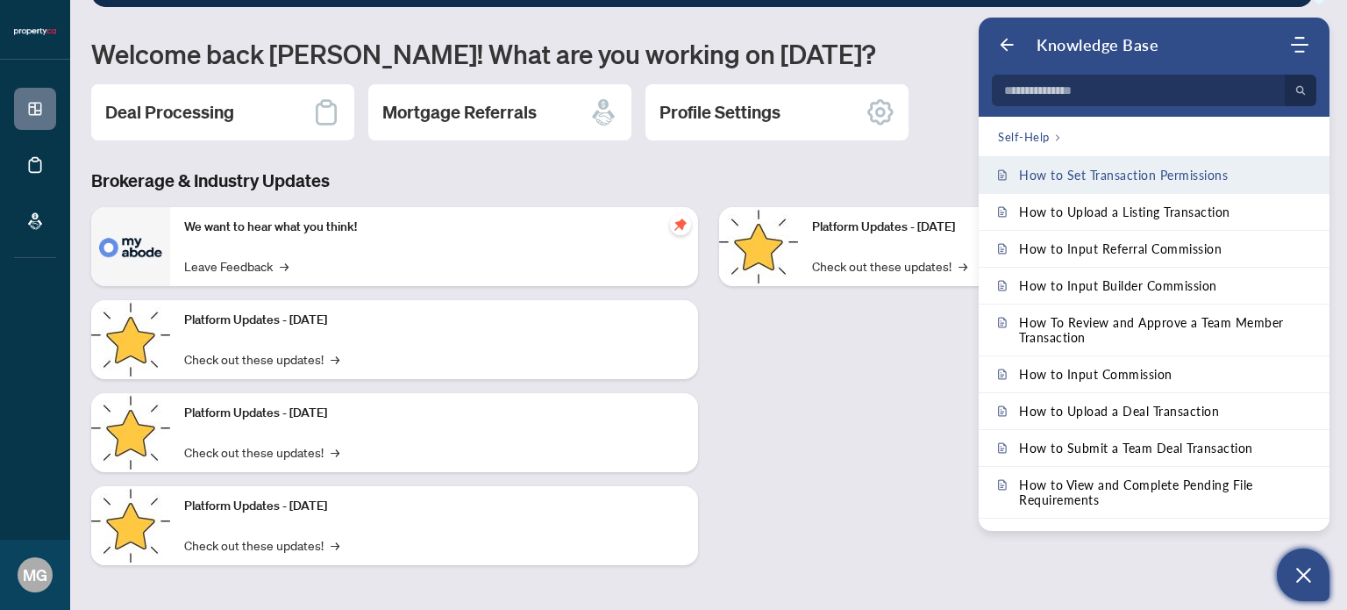
click at [1077, 174] on span "How to Set Transaction Permissions" at bounding box center [1123, 175] width 209 height 15
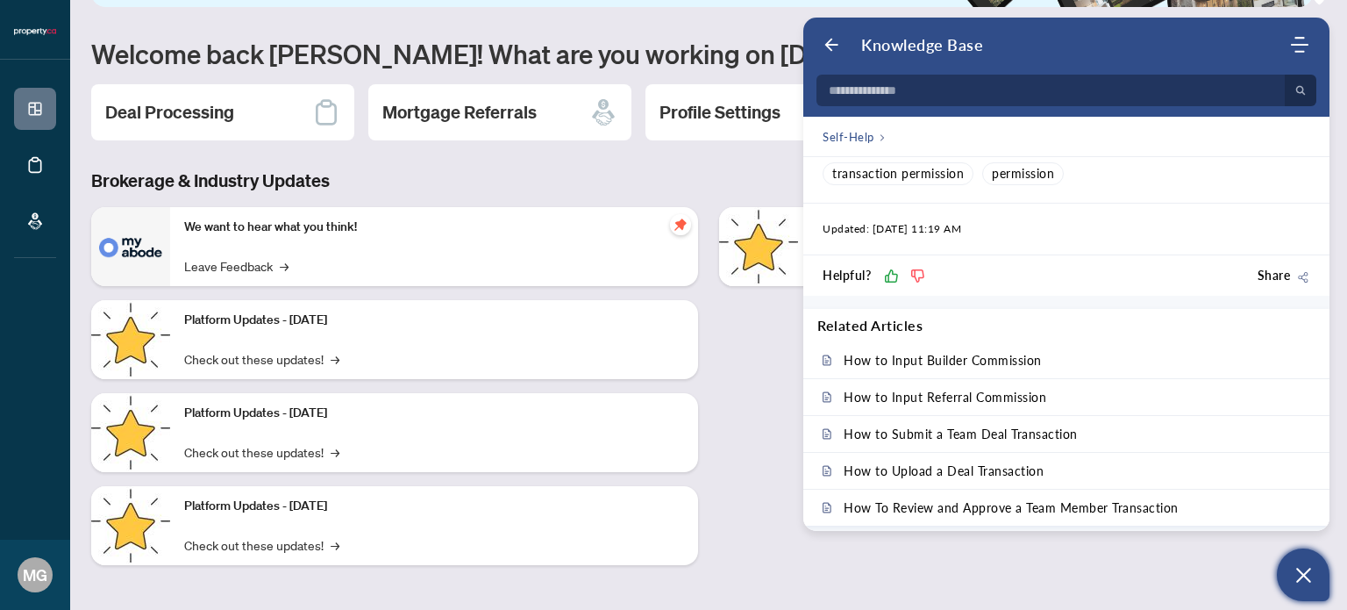
scroll to position [392, 0]
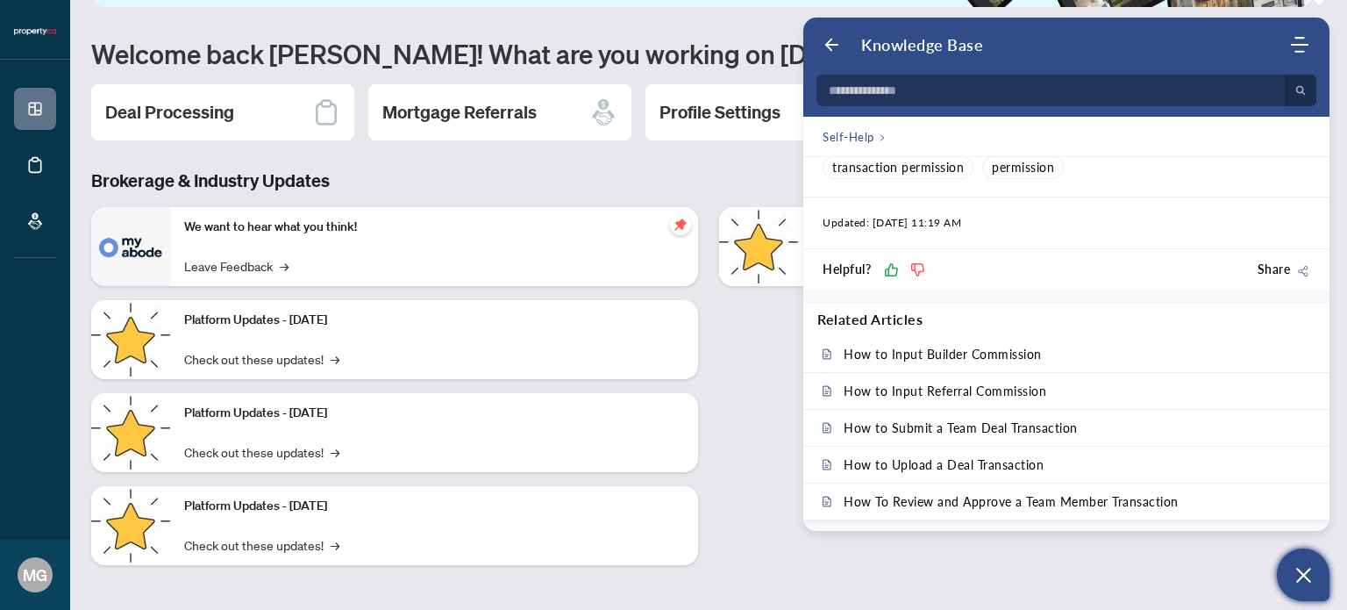
click at [785, 412] on div "Platform Updates - [DATE] Check out these updates! →" at bounding box center [1023, 393] width 628 height 372
click at [1315, 577] on button "Open asap" at bounding box center [1303, 574] width 53 height 53
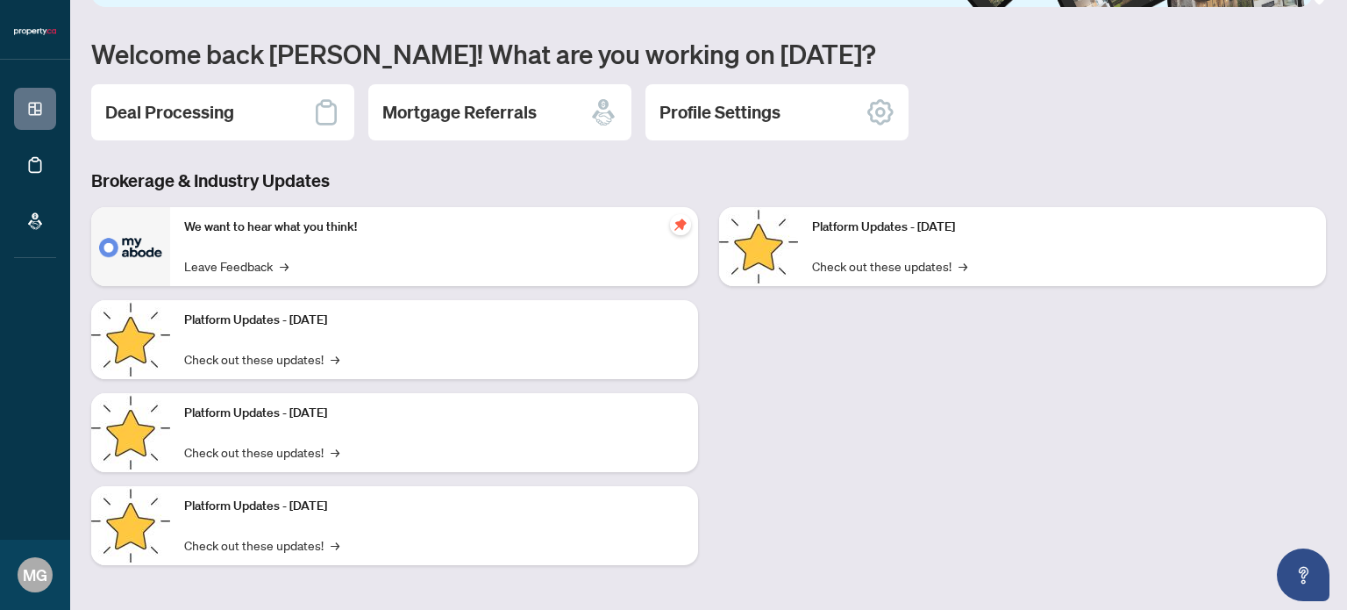
scroll to position [0, 0]
